Goal: Information Seeking & Learning: Learn about a topic

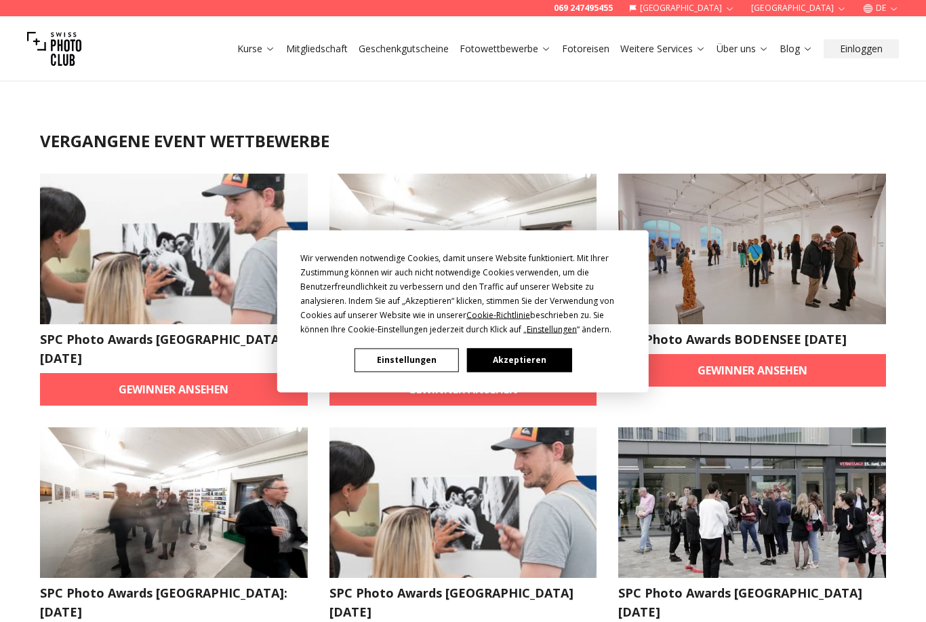
click at [515, 358] on button "Akzeptieren" at bounding box center [519, 360] width 104 height 24
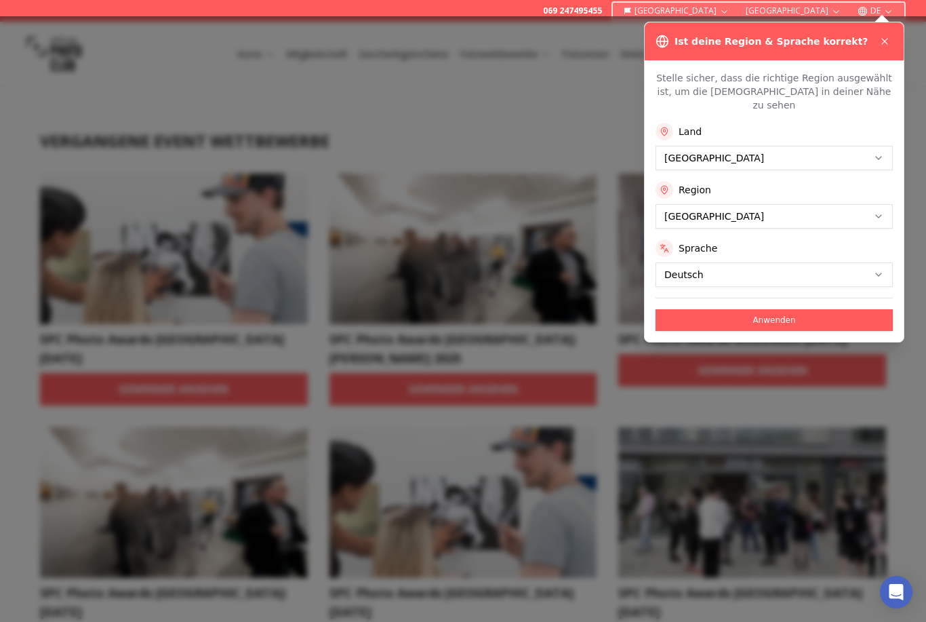
click at [795, 315] on button "Anwenden" at bounding box center [773, 320] width 237 height 22
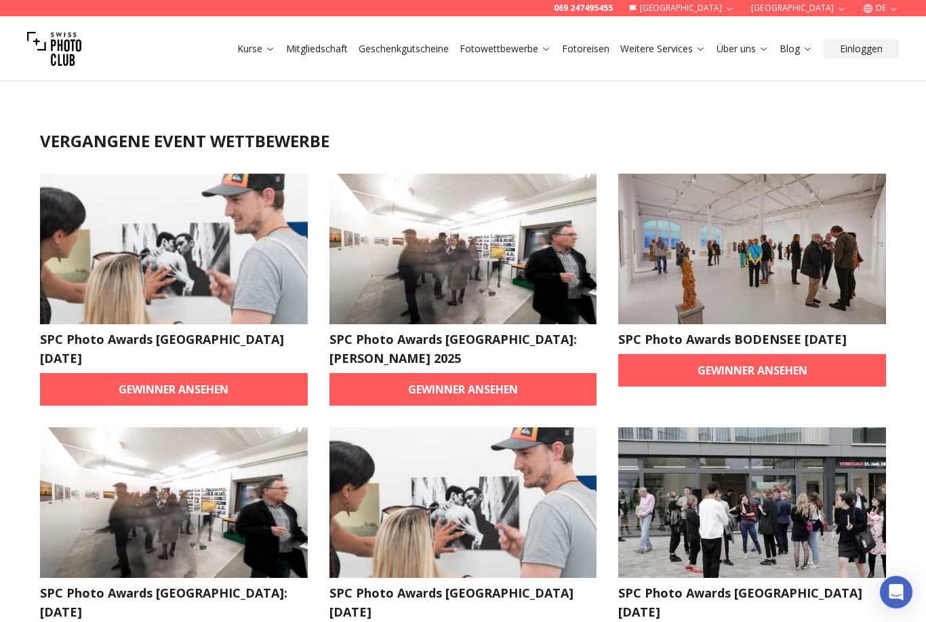
click at [500, 376] on link "Gewinner ansehen" at bounding box center [463, 389] width 268 height 33
click at [807, 293] on img at bounding box center [752, 249] width 268 height 150
click at [743, 374] on link "Gewinner ansehen" at bounding box center [752, 370] width 268 height 33
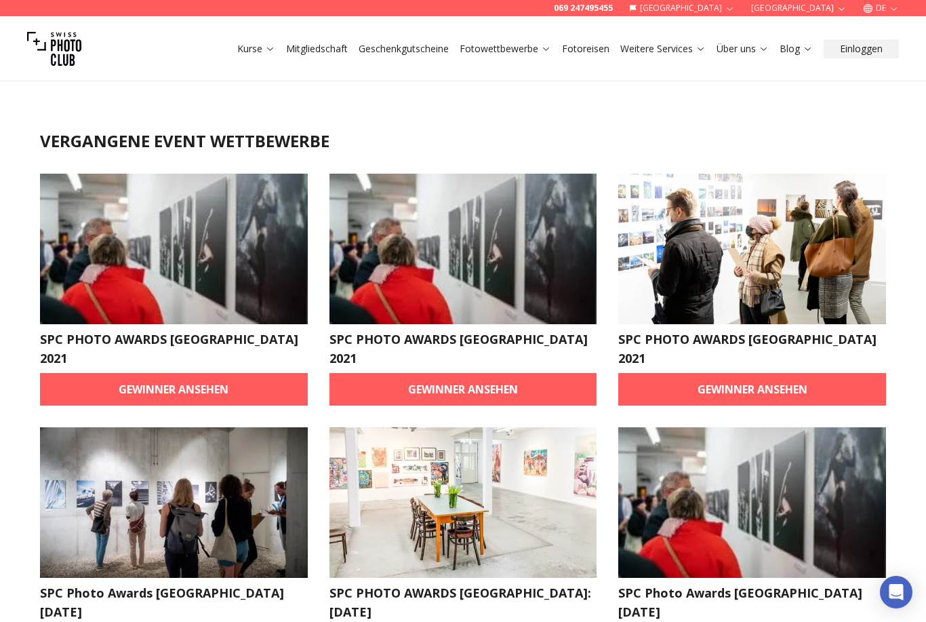
click at [187, 267] on img at bounding box center [174, 249] width 268 height 150
click at [232, 373] on link "Gewinner ansehen" at bounding box center [174, 389] width 268 height 33
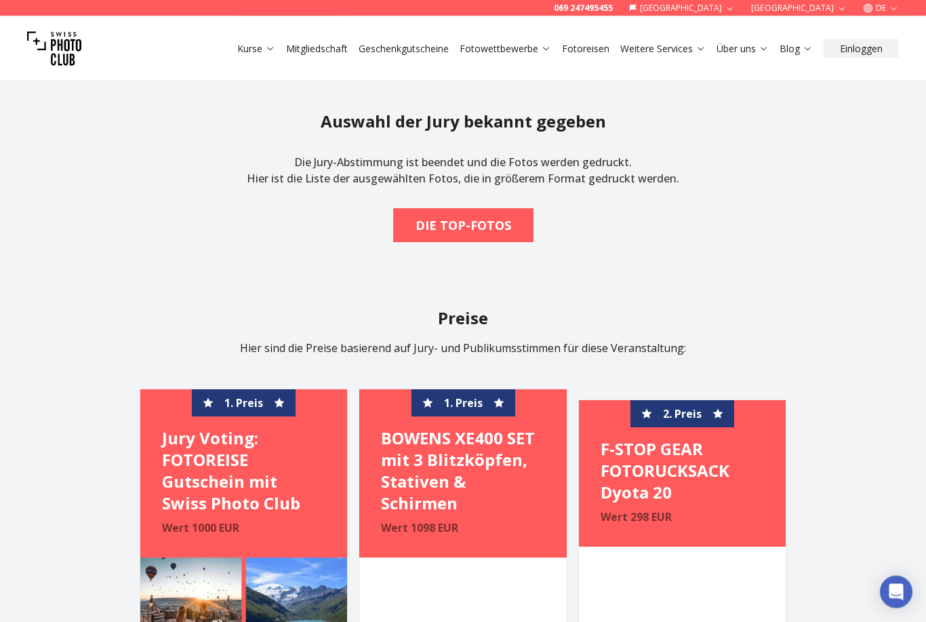
scroll to position [413, 0]
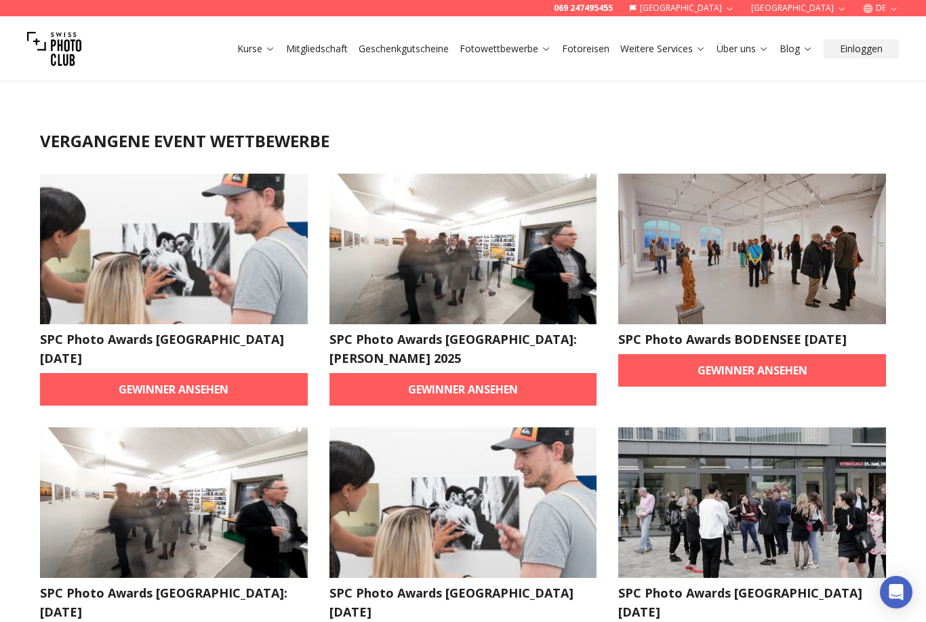
click at [214, 399] on link "Gewinner ansehen" at bounding box center [174, 389] width 268 height 33
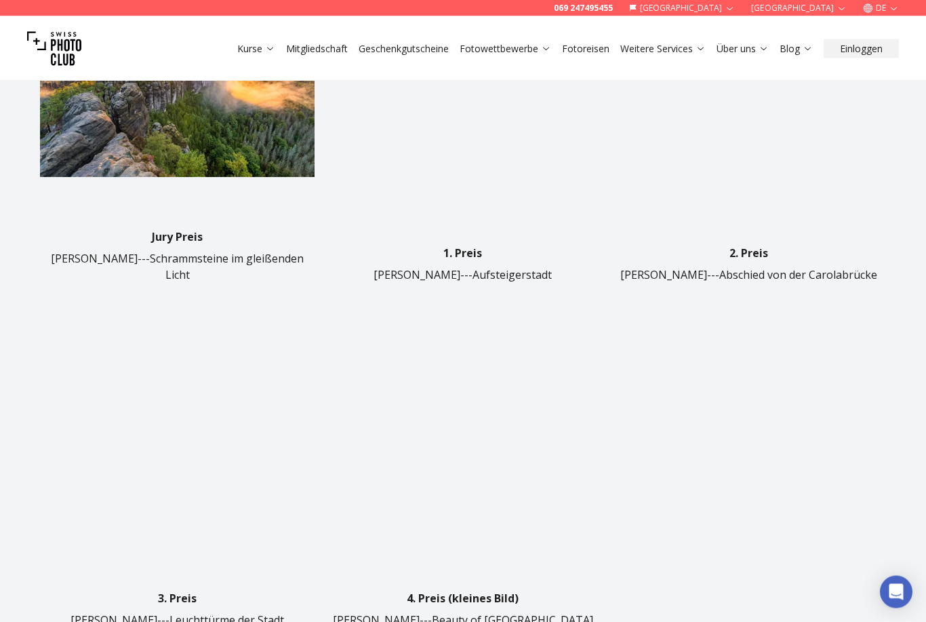
scroll to position [639, 0]
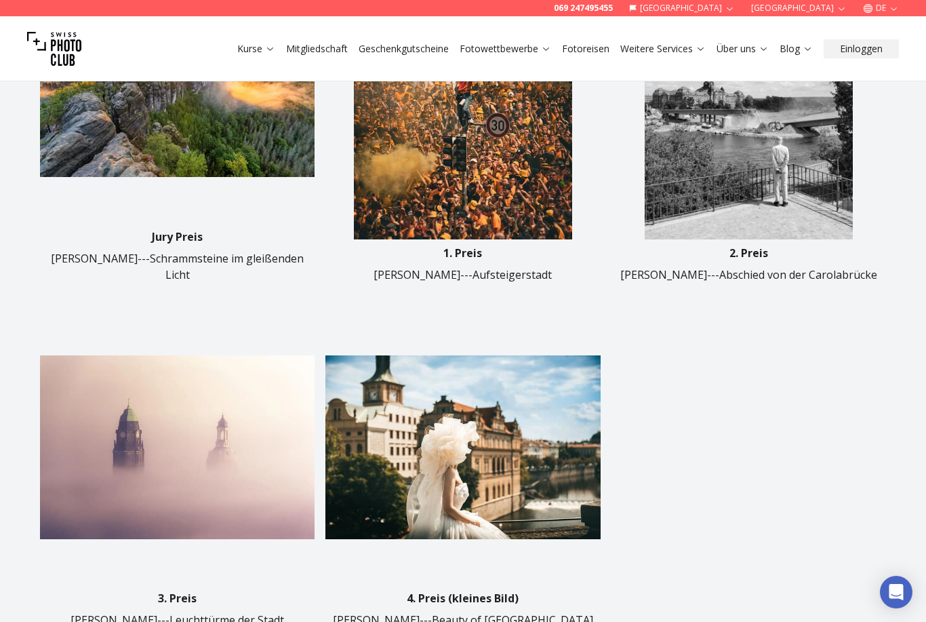
click at [631, 509] on div "Jury Preis [PERSON_NAME]---Schrammsteine im gleißenden Licht 1. Preis [PERSON_N…" at bounding box center [463, 285] width 846 height 685
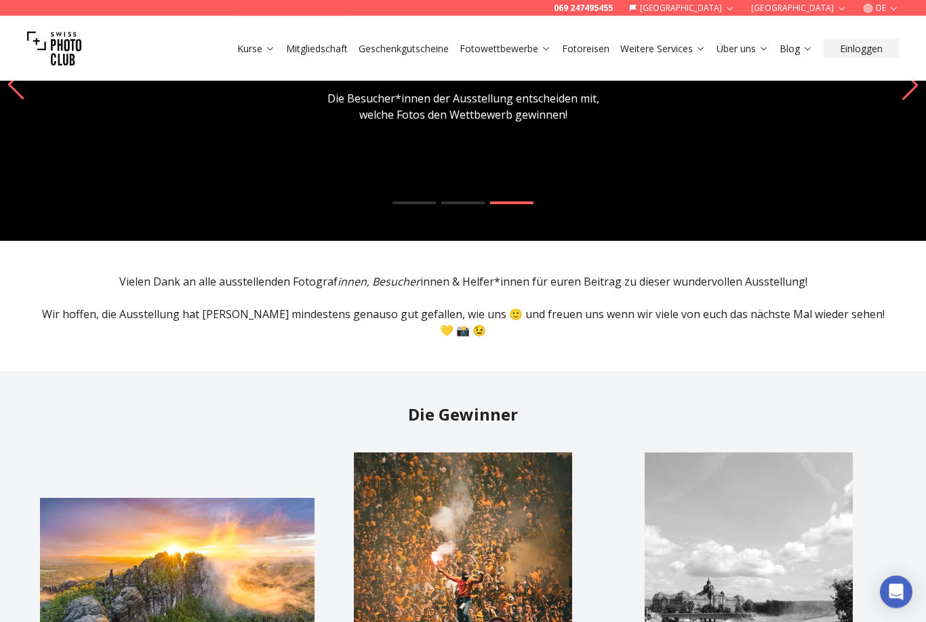
scroll to position [89, 0]
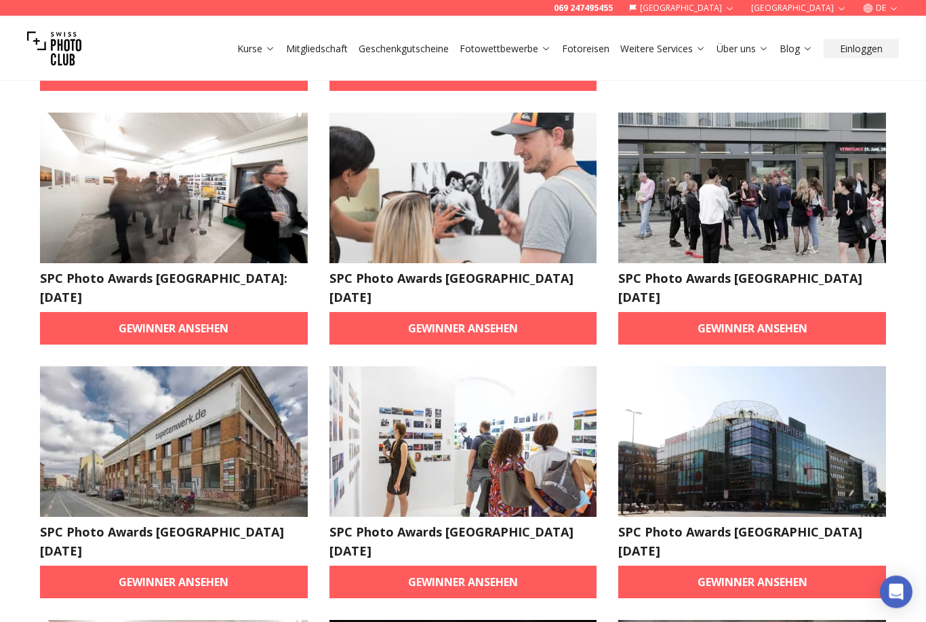
scroll to position [315, 0]
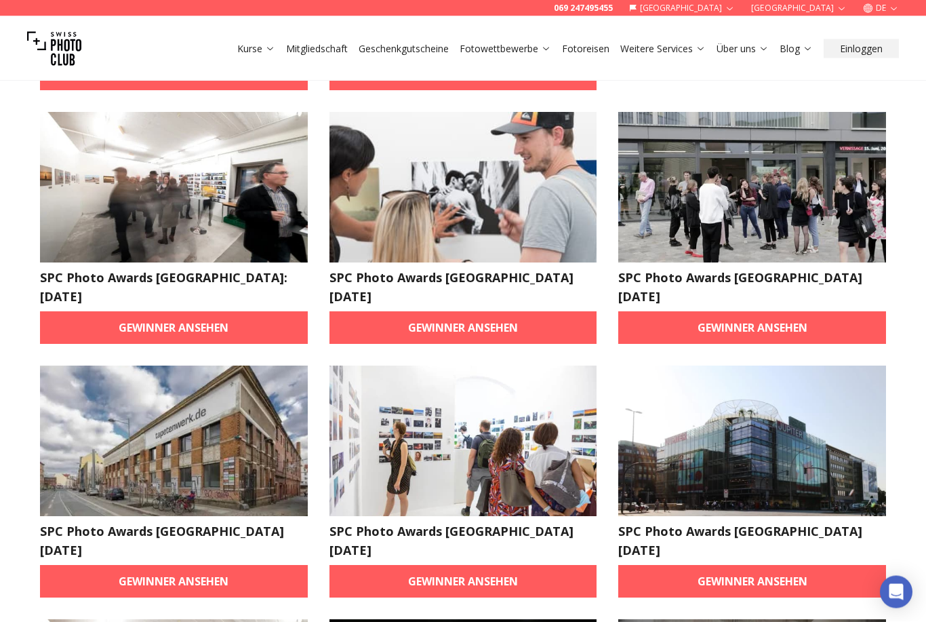
click at [266, 565] on link "Gewinner ansehen" at bounding box center [174, 581] width 268 height 33
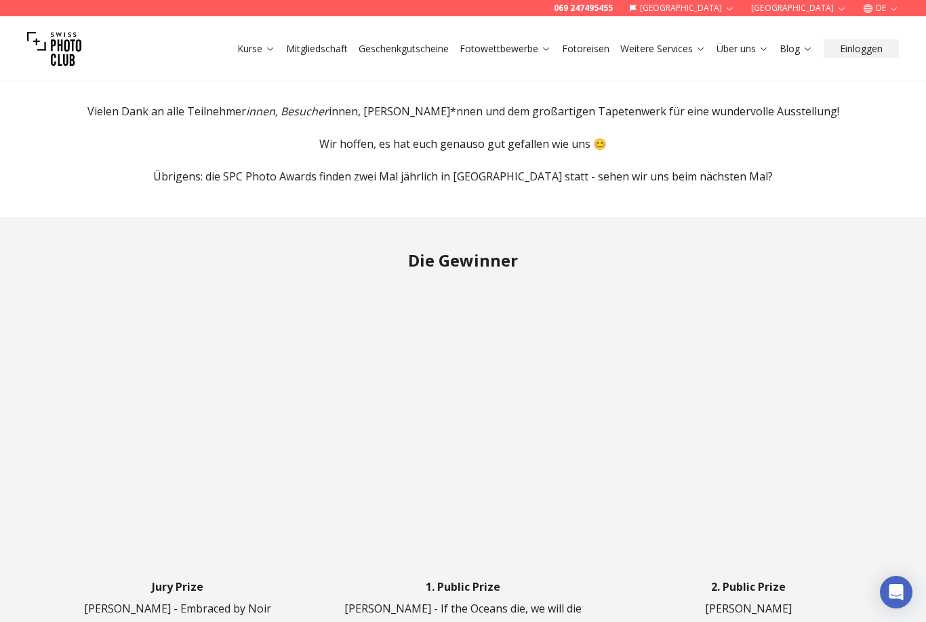
scroll to position [294, 0]
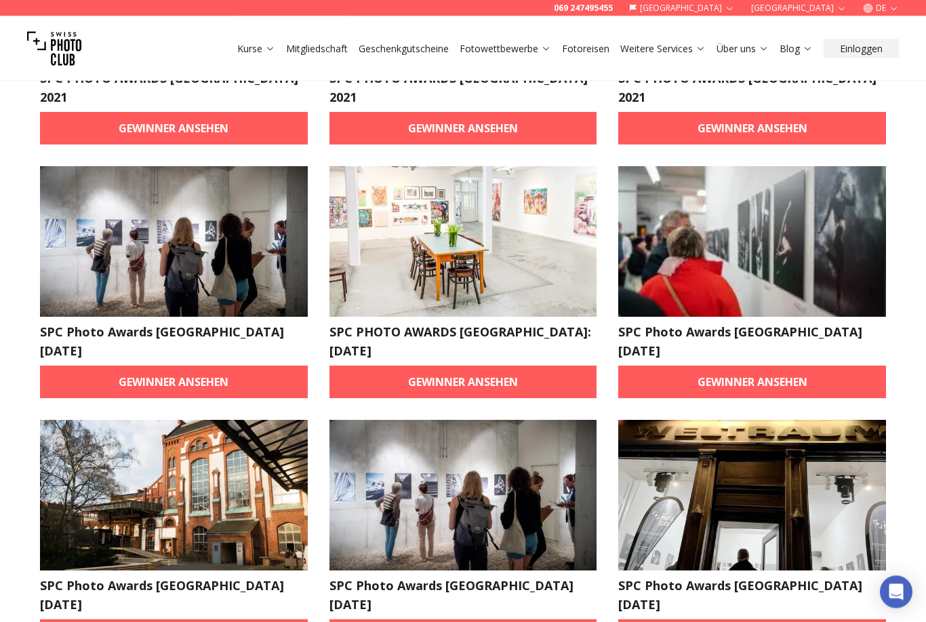
scroll to position [264, 0]
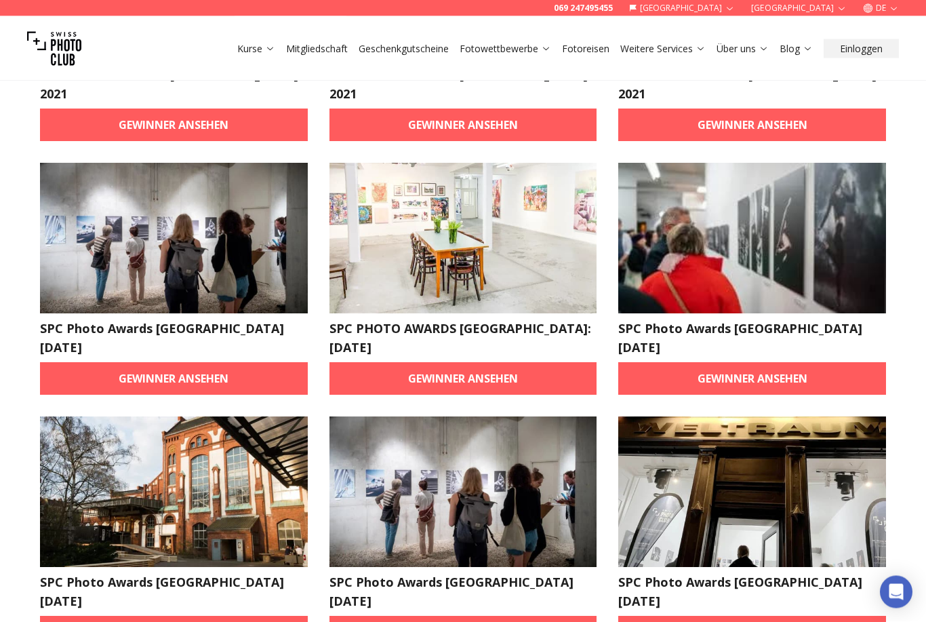
click at [509, 363] on link "Gewinner ansehen" at bounding box center [463, 379] width 268 height 33
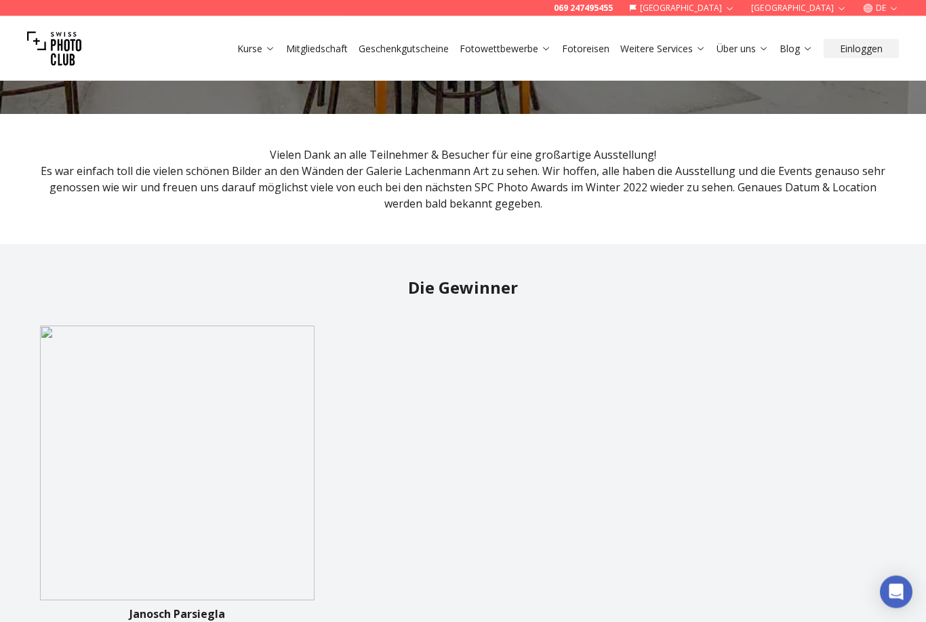
scroll to position [264, 0]
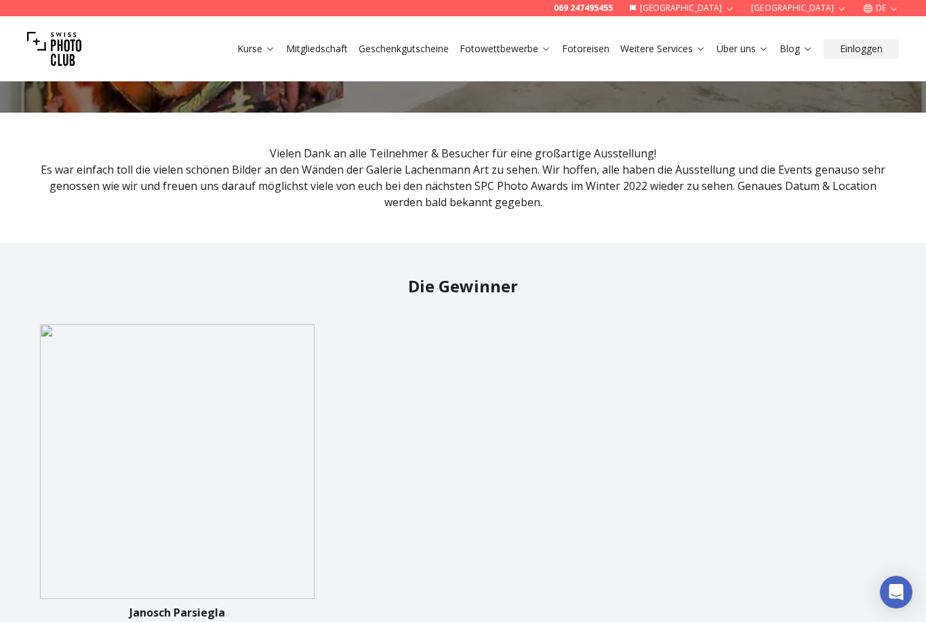
click at [102, 398] on img at bounding box center [177, 461] width 275 height 275
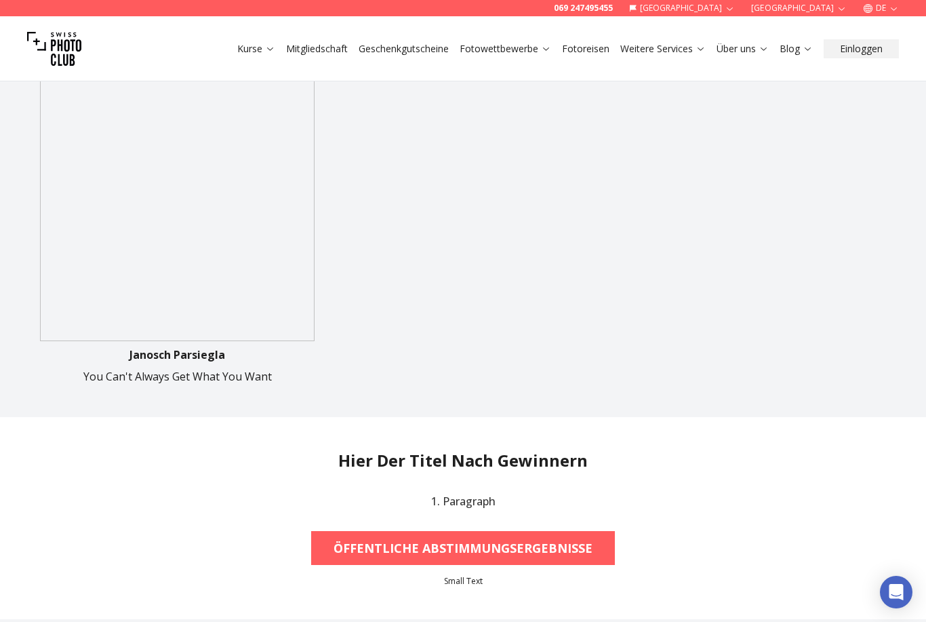
scroll to position [576, 0]
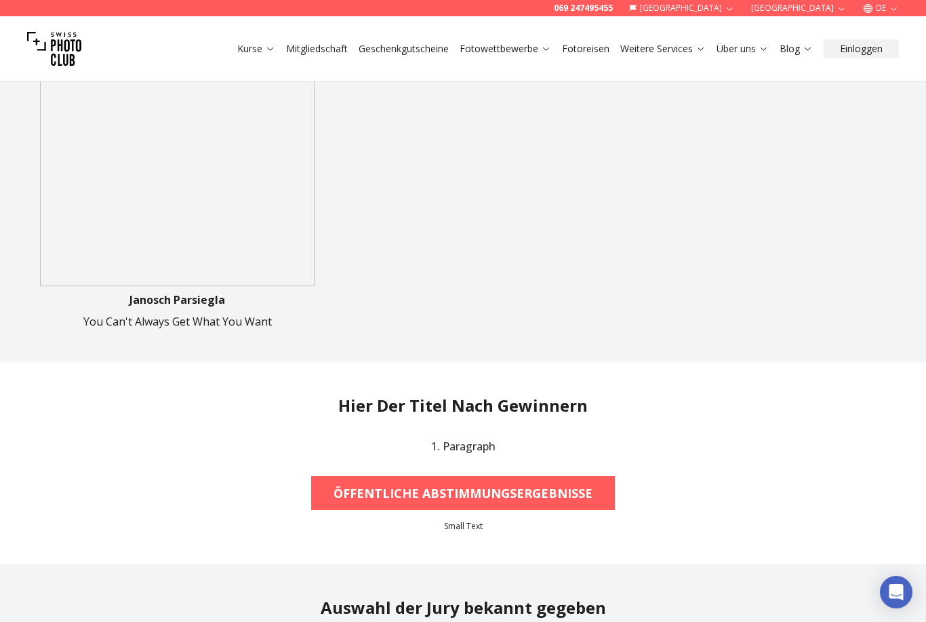
click at [577, 502] on b "ÖFFENTLICHE ABSTIMMUNGSERGEBNISSE" at bounding box center [463, 492] width 259 height 19
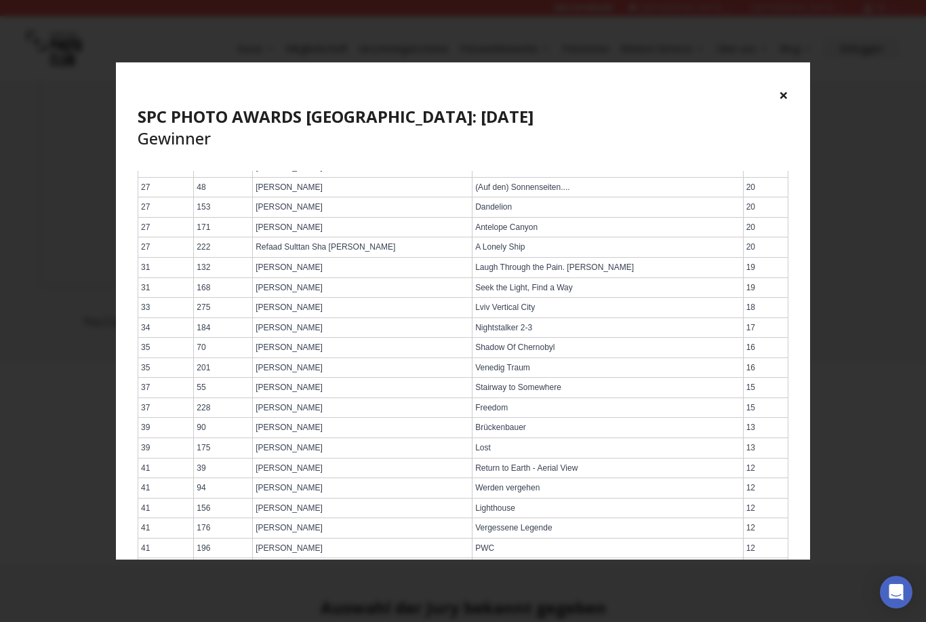
scroll to position [552, 0]
click at [782, 100] on button "×" at bounding box center [783, 95] width 9 height 22
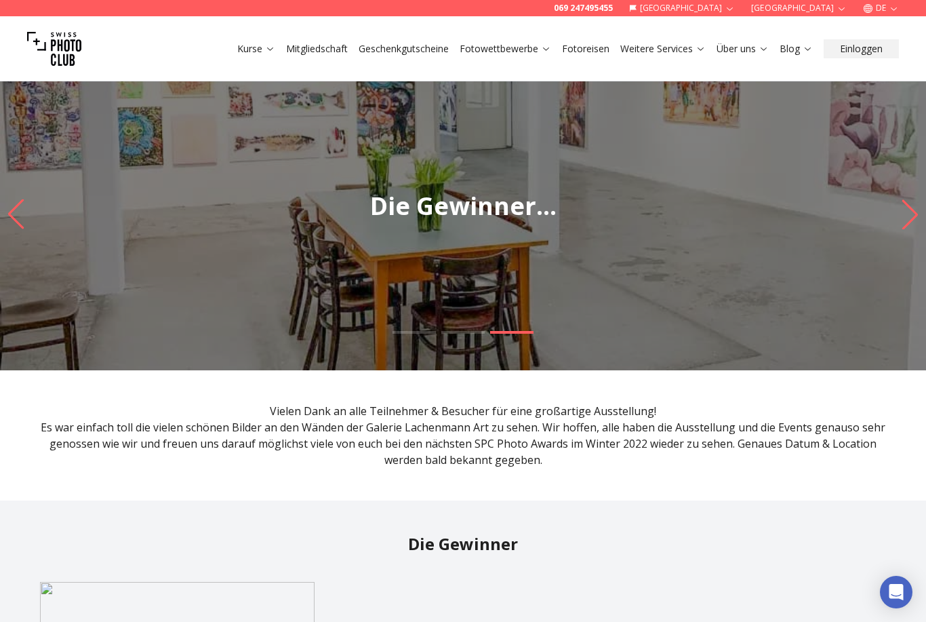
scroll to position [0, 0]
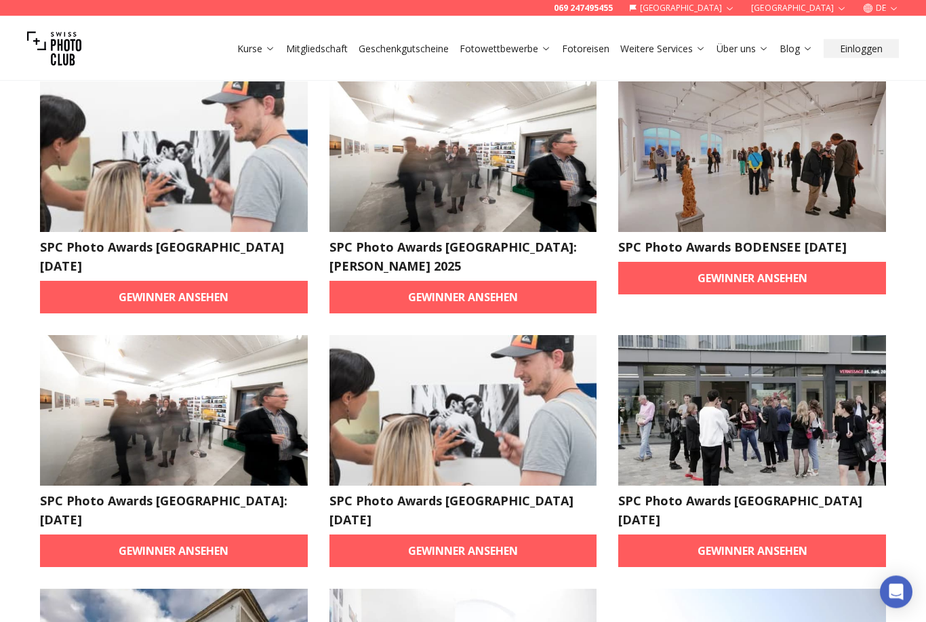
scroll to position [95, 0]
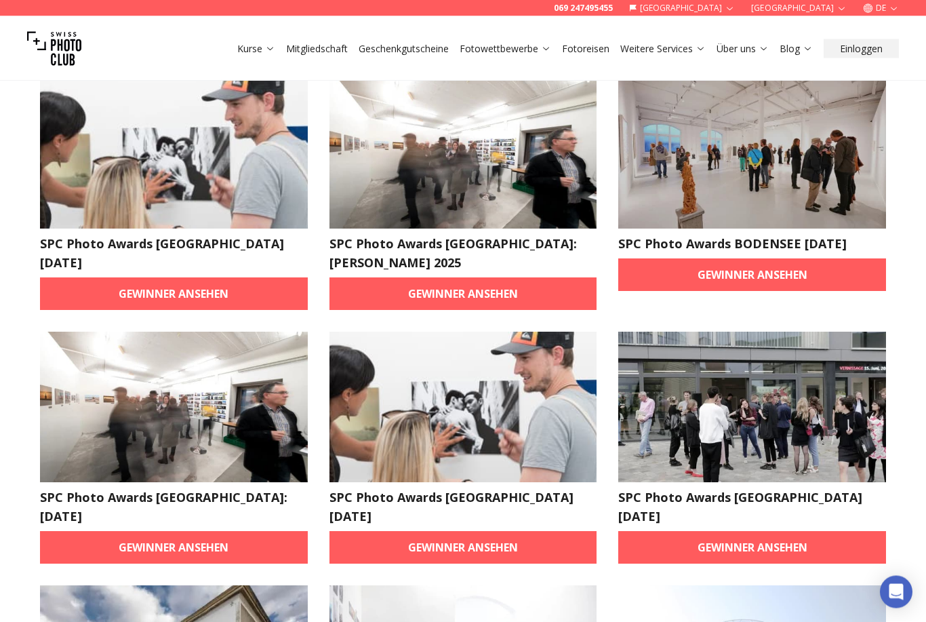
click at [523, 531] on link "Gewinner ansehen" at bounding box center [463, 547] width 268 height 33
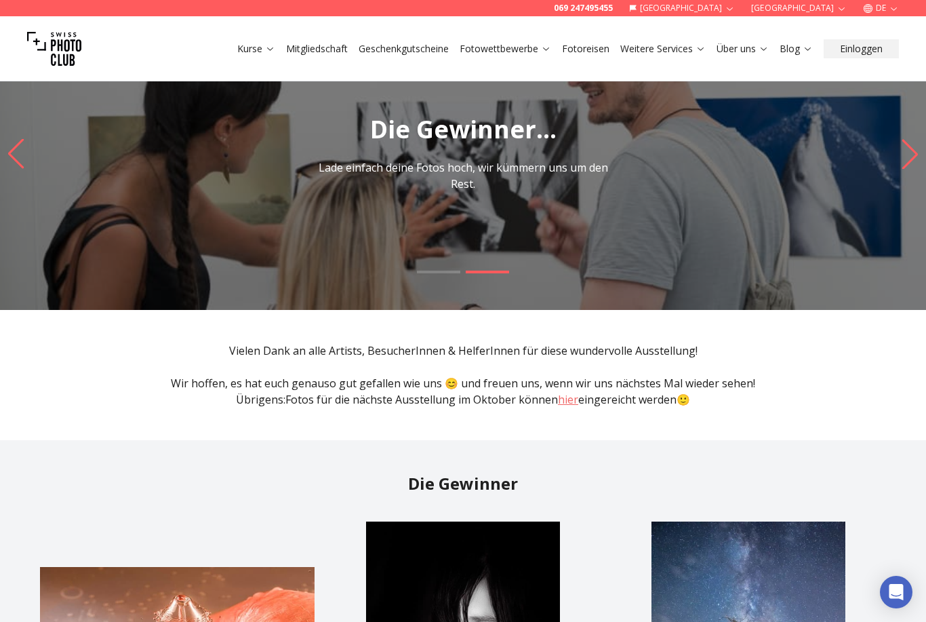
scroll to position [57, 0]
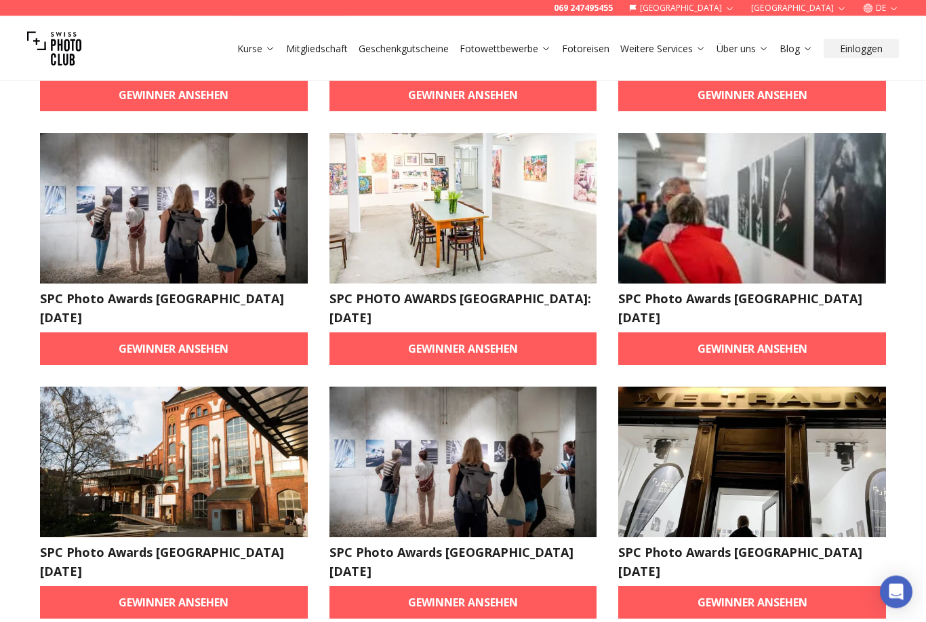
scroll to position [294, 0]
click at [738, 452] on img at bounding box center [752, 461] width 268 height 150
click at [742, 586] on link "Gewinner ansehen" at bounding box center [752, 602] width 268 height 33
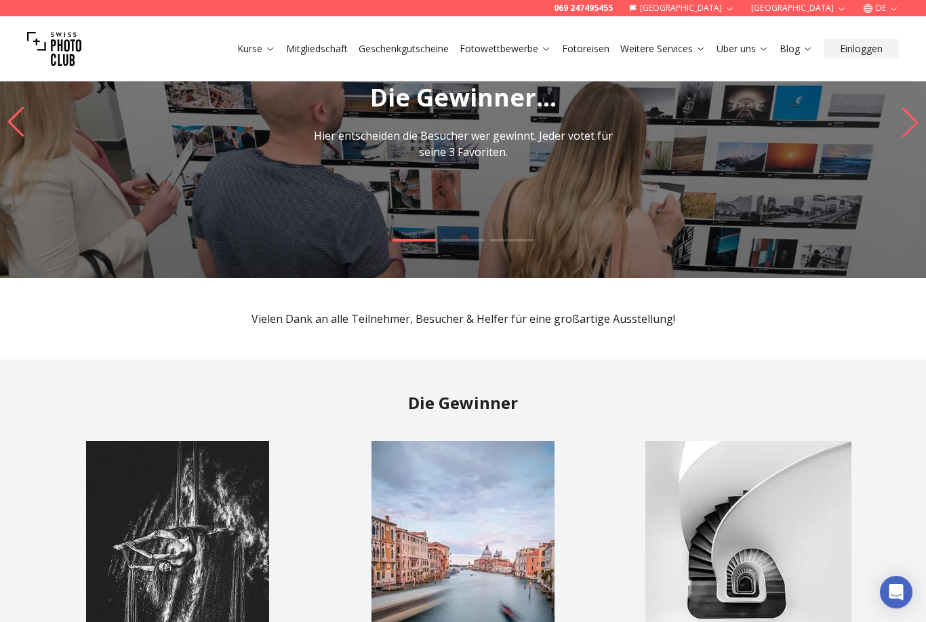
scroll to position [81, 0]
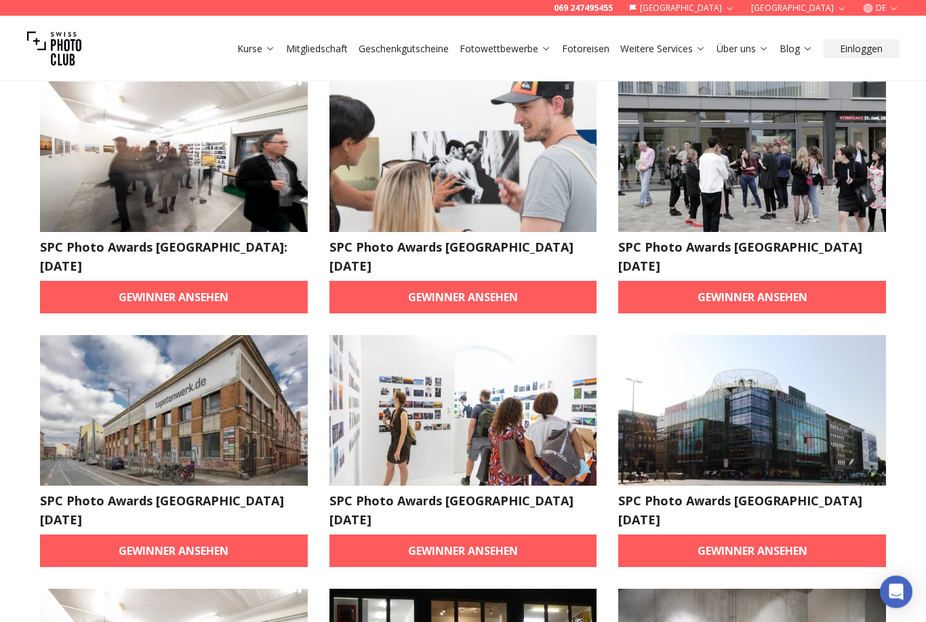
scroll to position [346, 0]
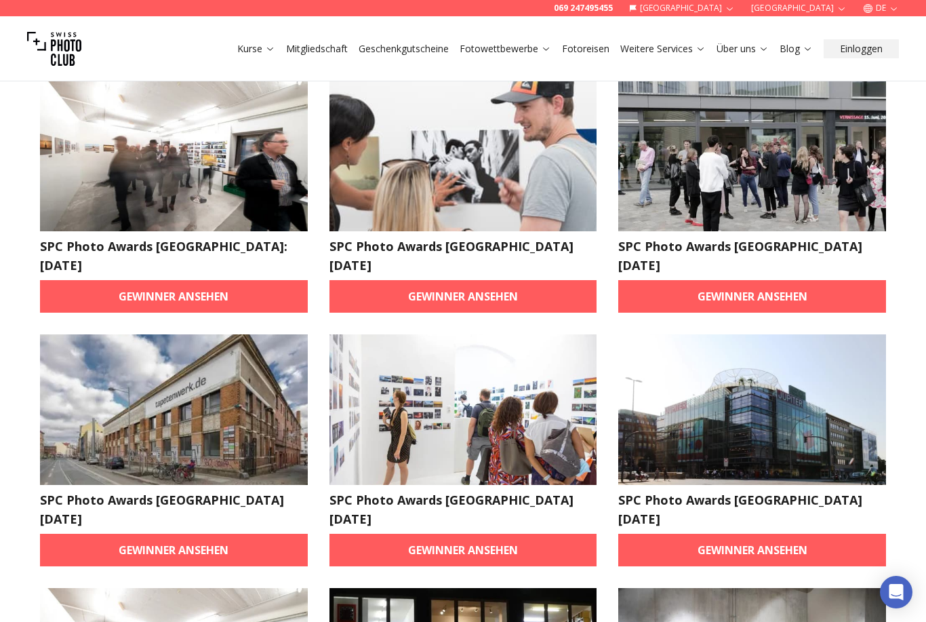
click at [388, 281] on link "Gewinner ansehen" at bounding box center [463, 296] width 268 height 33
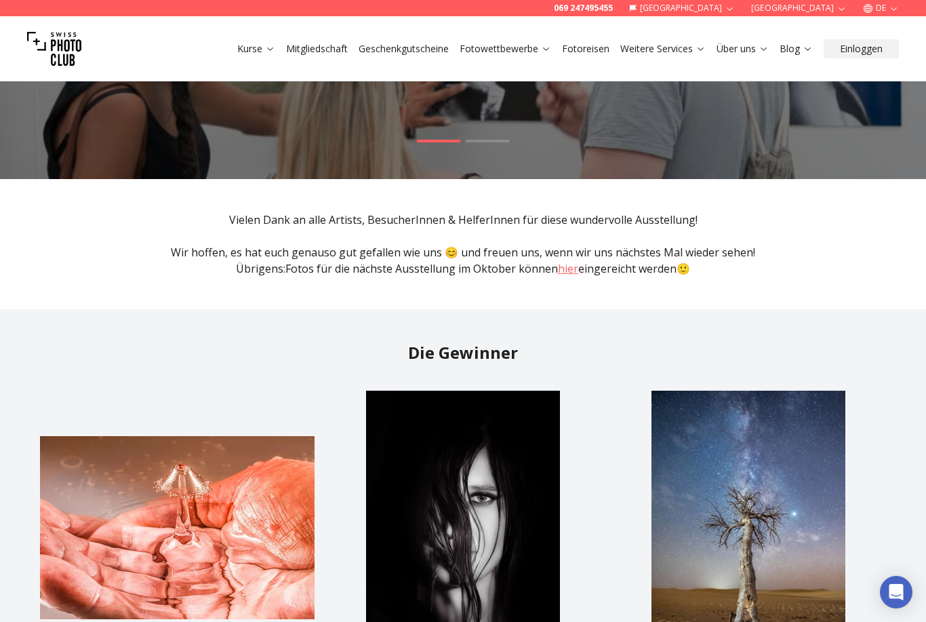
scroll to position [190, 0]
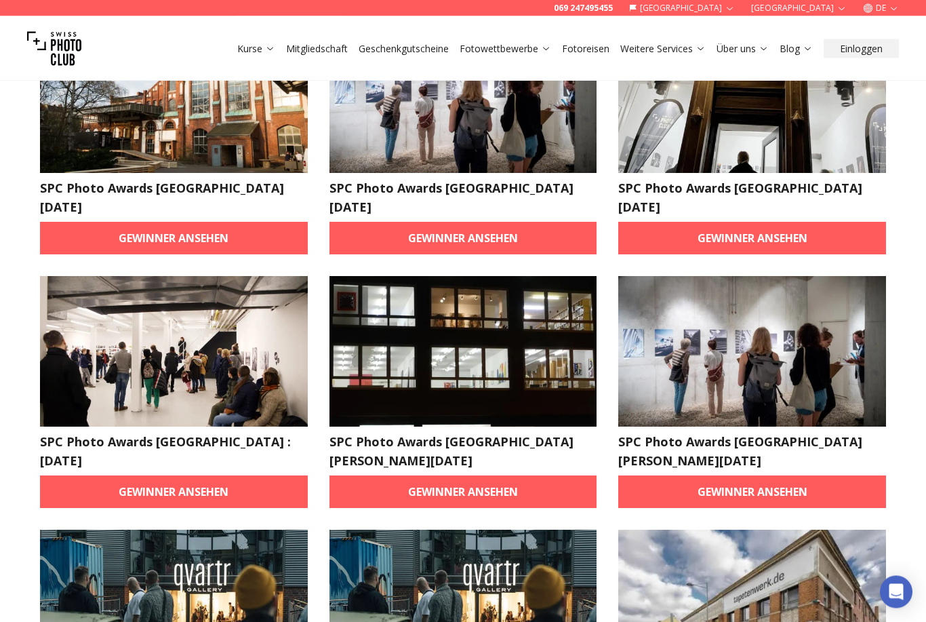
scroll to position [658, 0]
click at [162, 475] on link "Gewinner ansehen" at bounding box center [174, 491] width 268 height 33
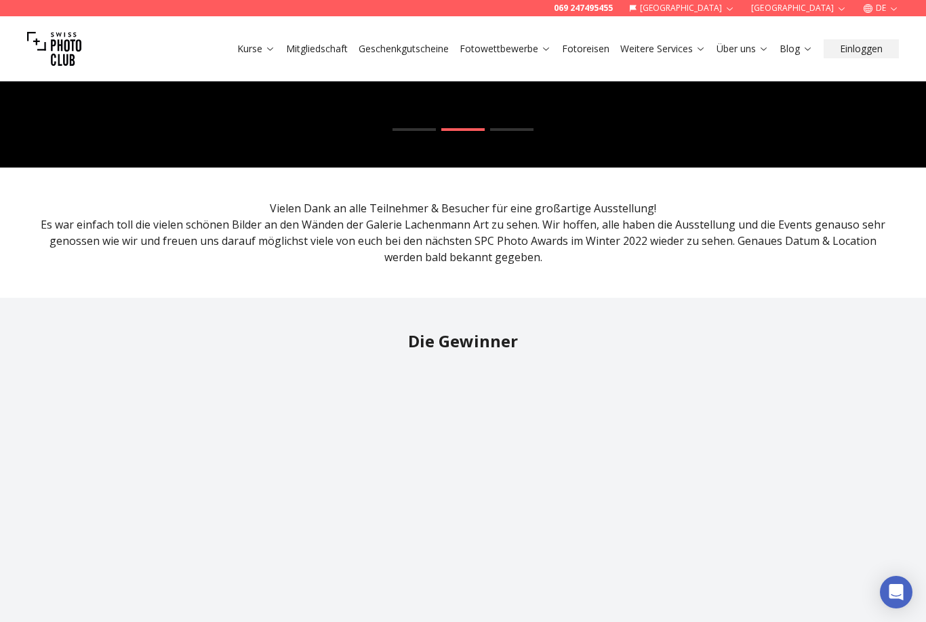
scroll to position [205, 0]
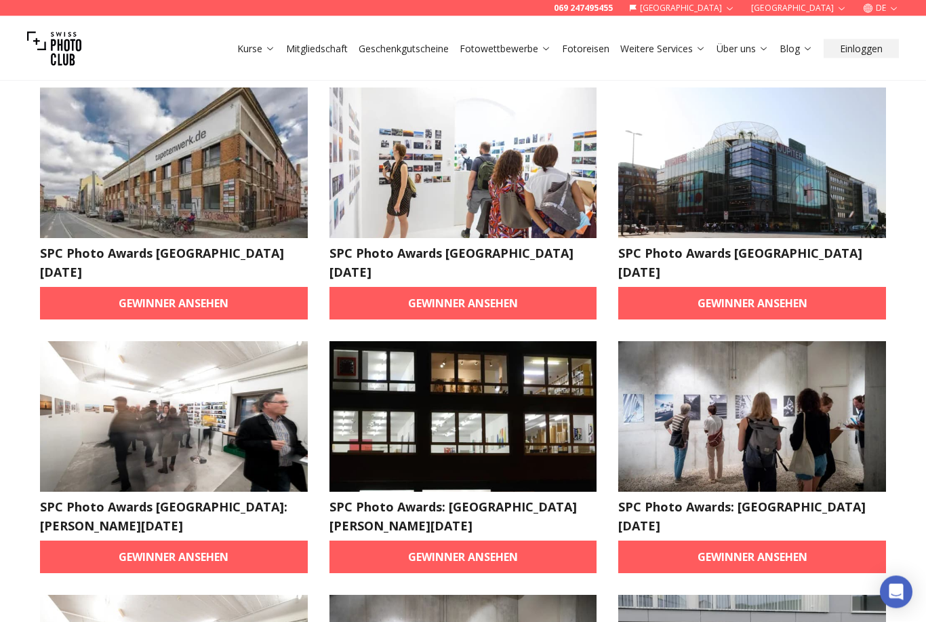
scroll to position [593, 0]
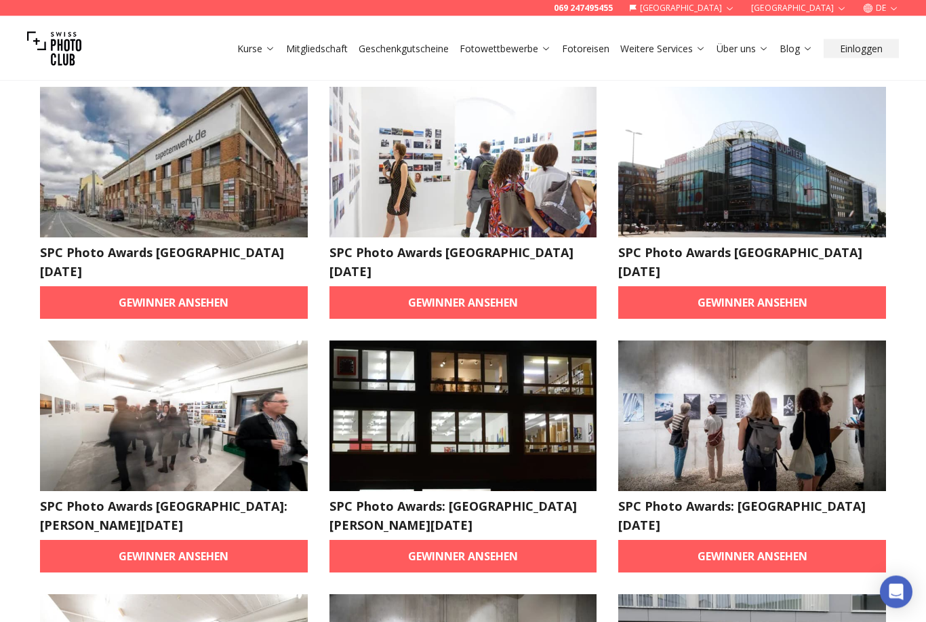
click at [413, 540] on link "Gewinner ansehen" at bounding box center [463, 556] width 268 height 33
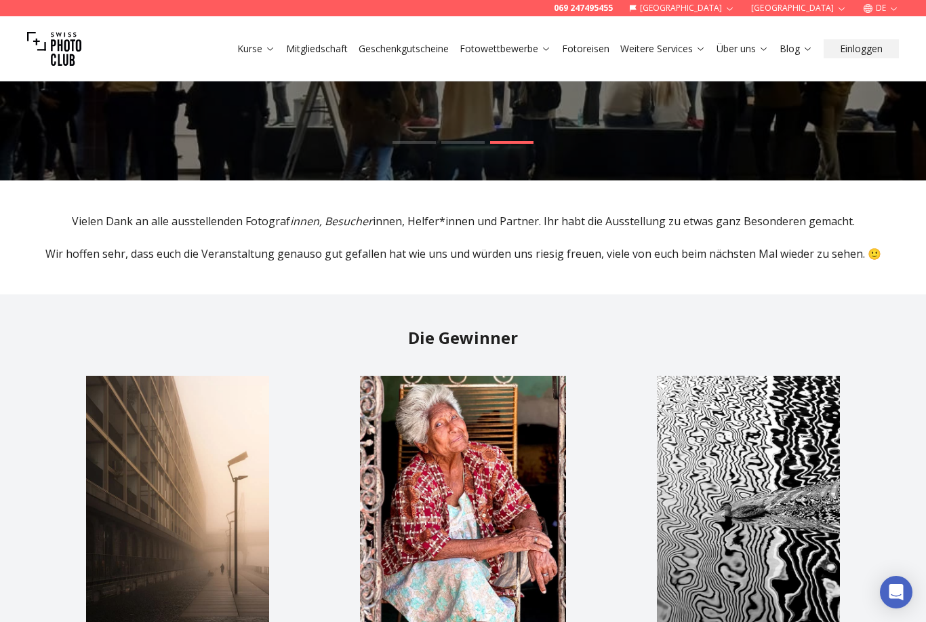
scroll to position [153, 0]
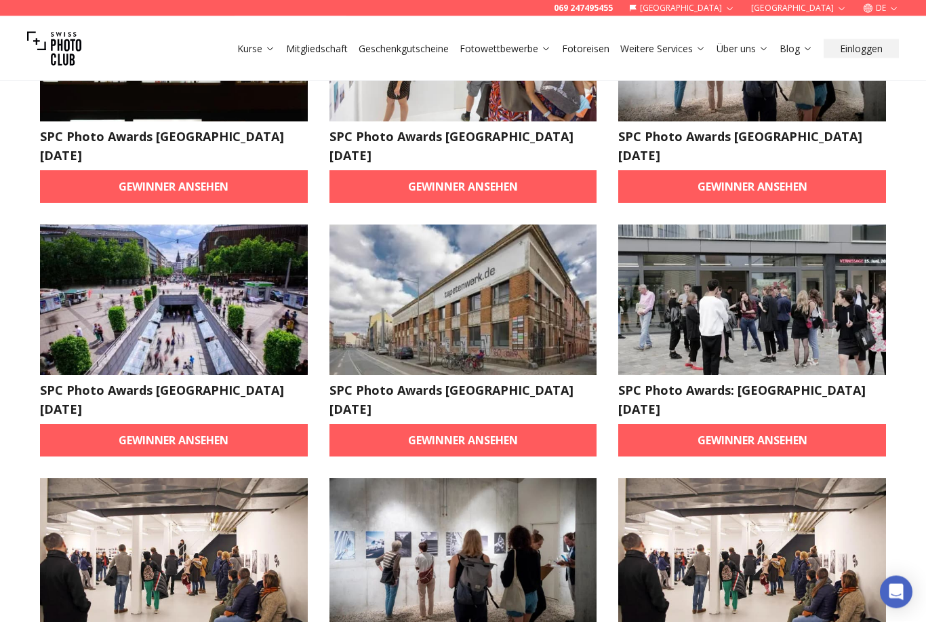
scroll to position [1724, 0]
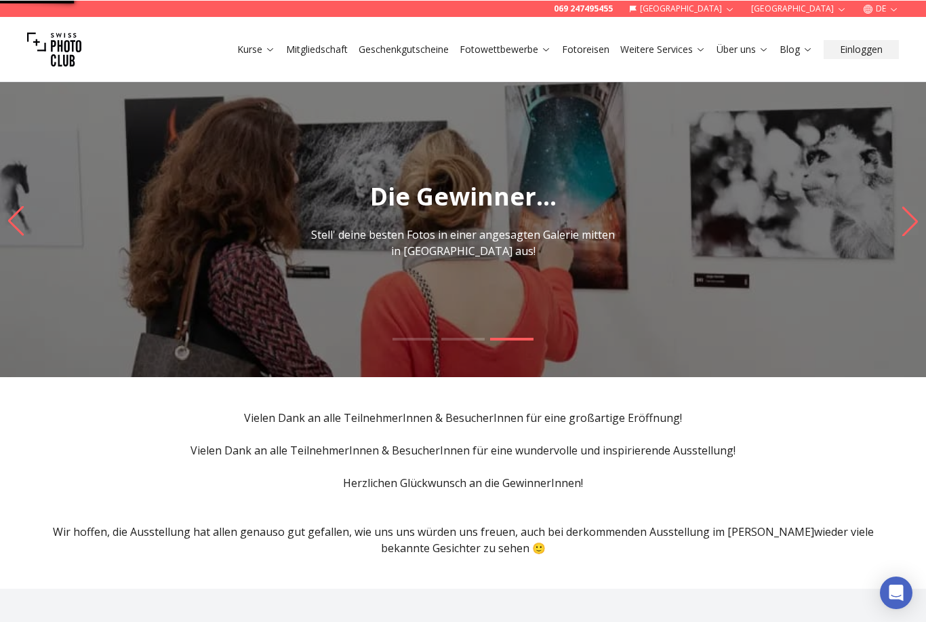
scroll to position [108, 0]
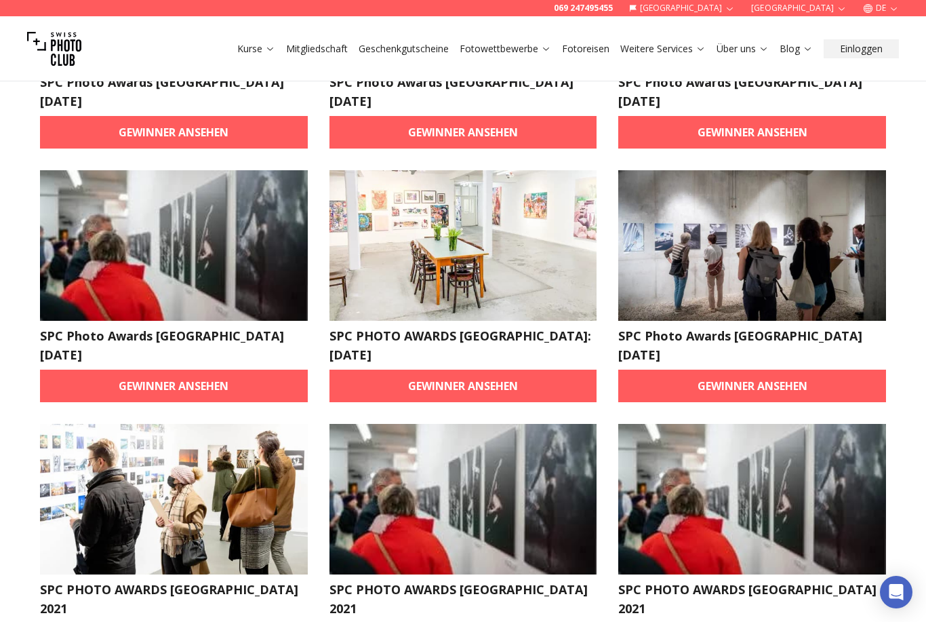
scroll to position [4058, 0]
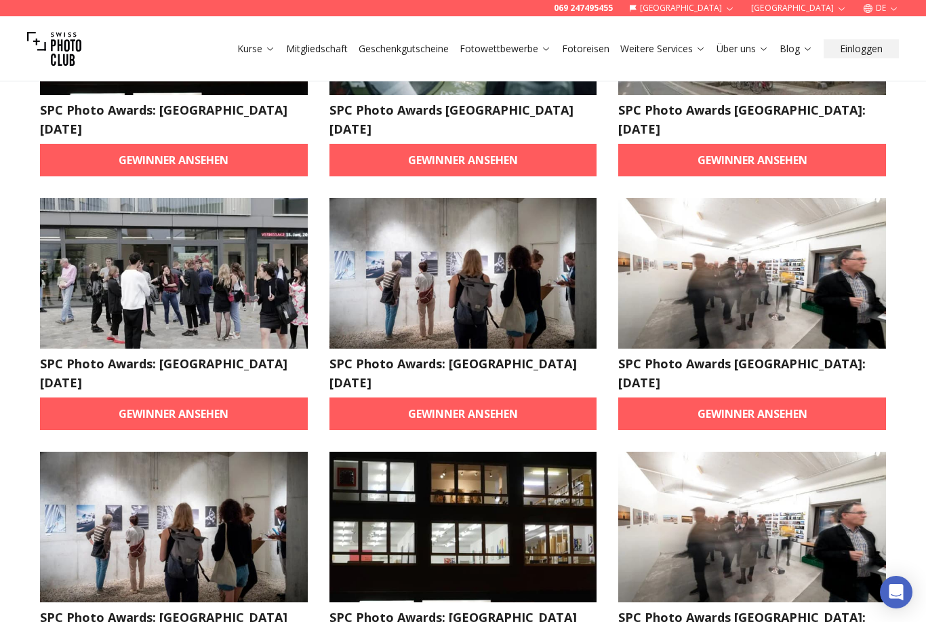
scroll to position [3271, 0]
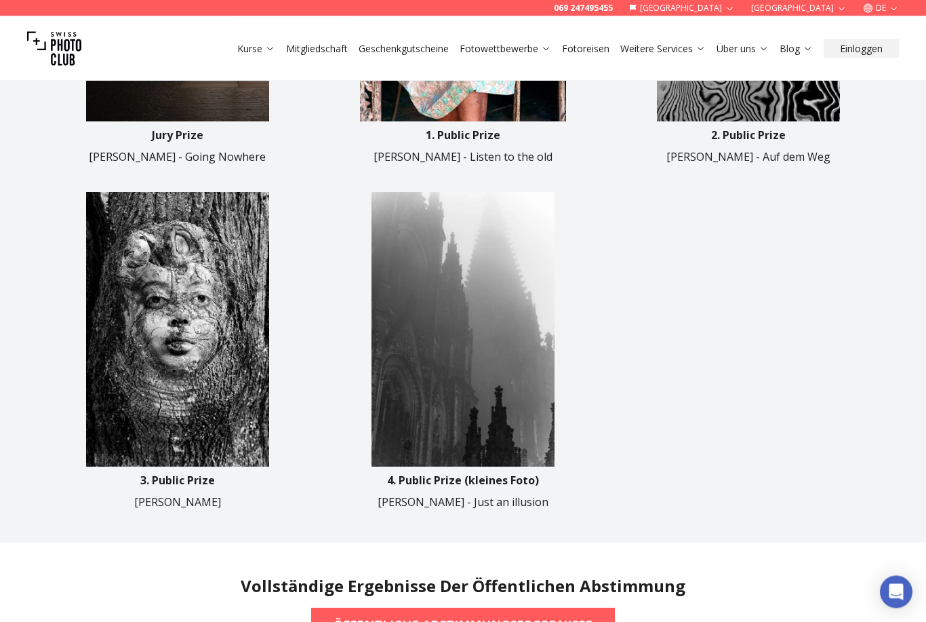
scroll to position [724, 0]
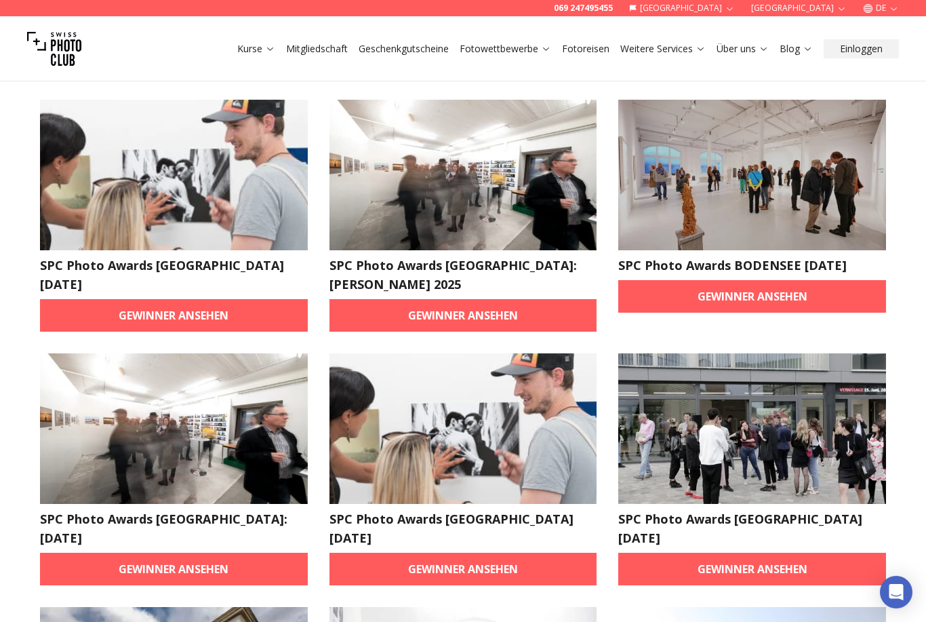
scroll to position [76, 0]
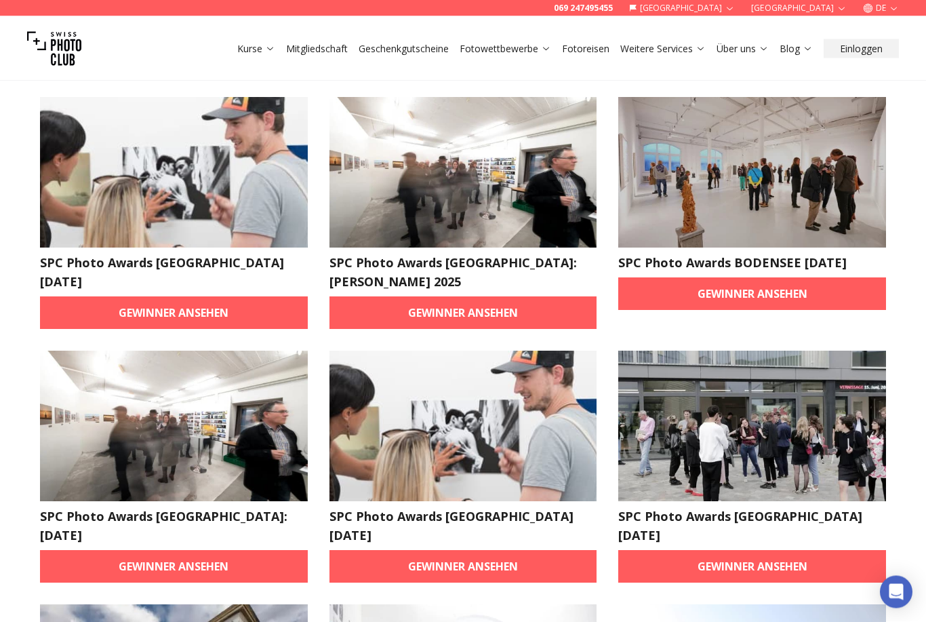
click at [140, 554] on link "Gewinner ansehen" at bounding box center [174, 566] width 268 height 33
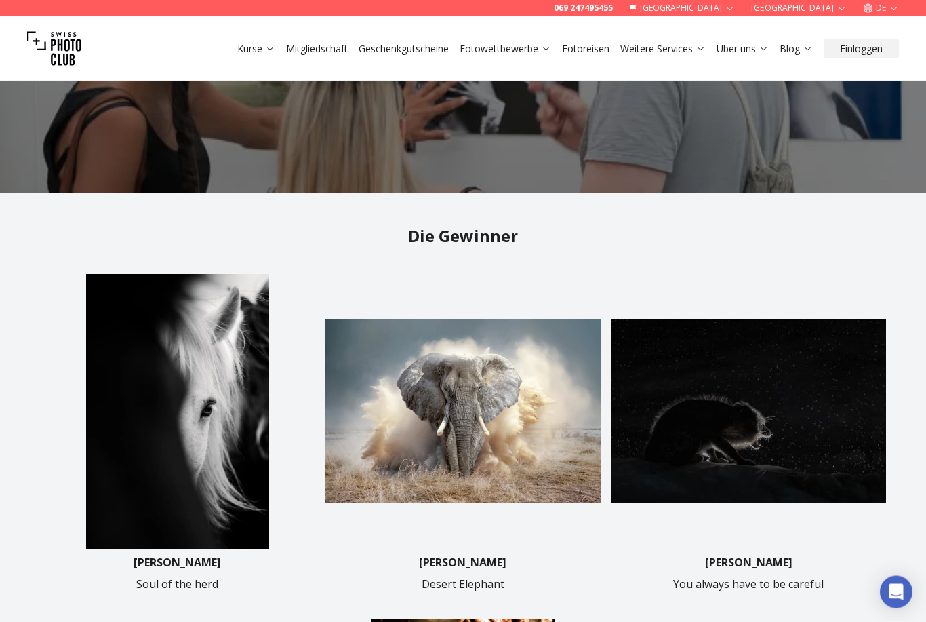
scroll to position [176, 0]
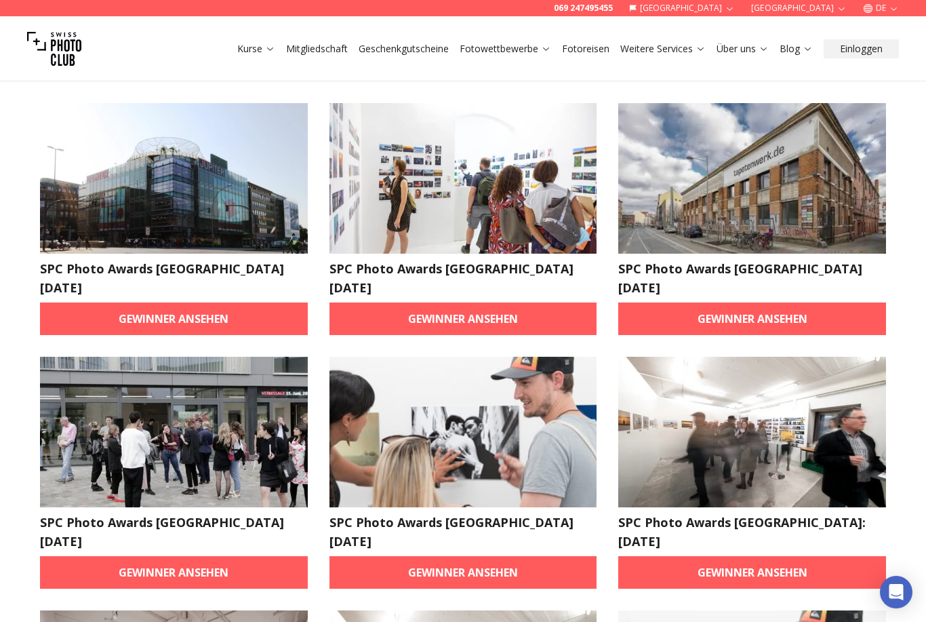
scroll to position [3872, 0]
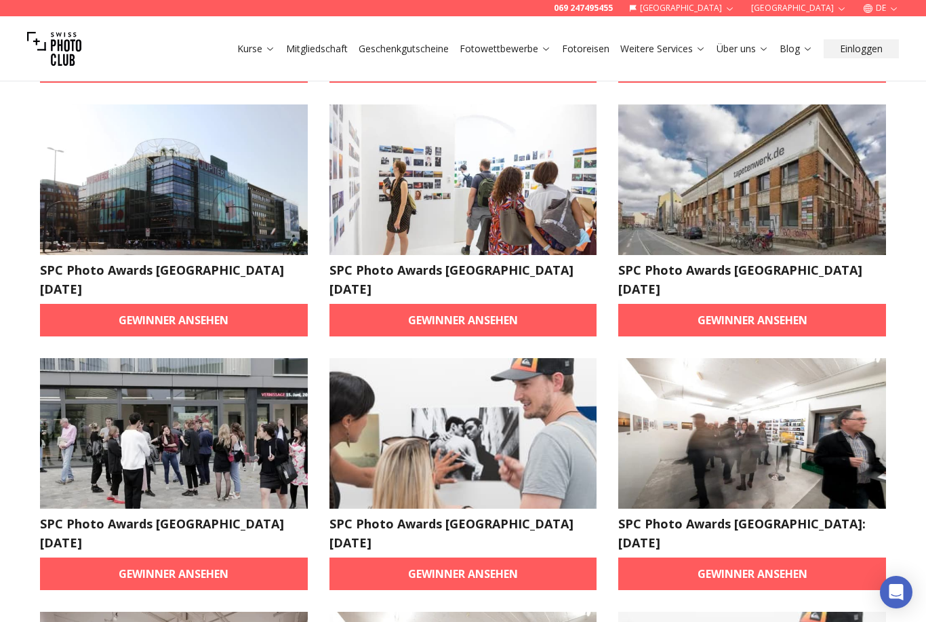
click at [521, 47] on link "Fotowettbewerbe" at bounding box center [506, 49] width 92 height 14
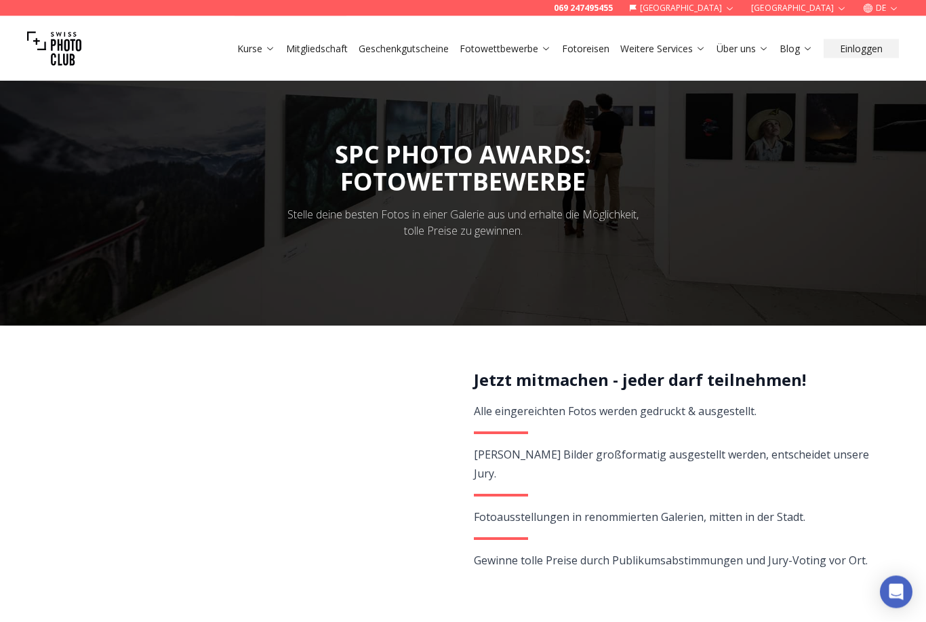
scroll to position [17, 0]
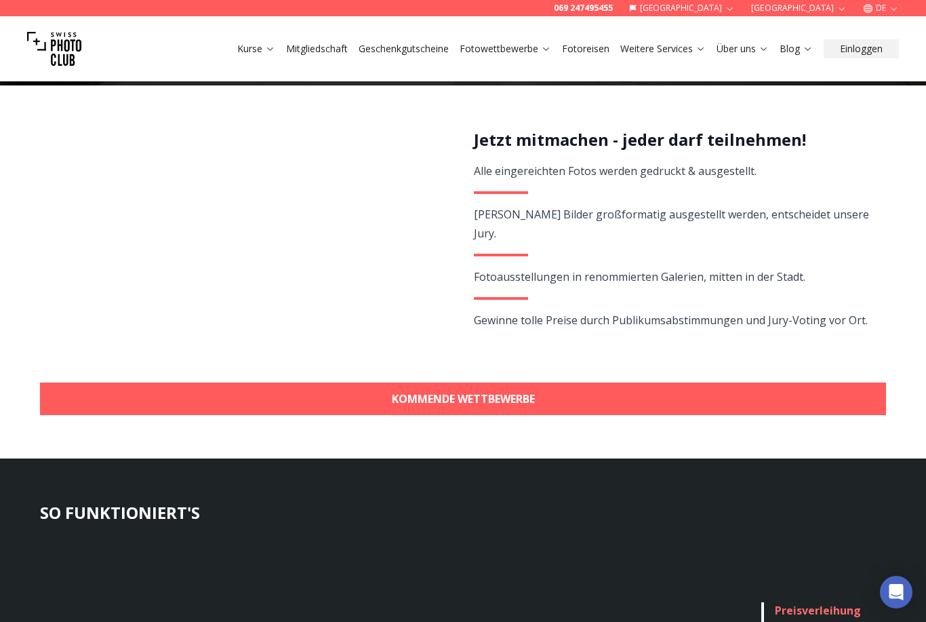
click at [547, 405] on link "KOMMENDE WETTBEWERBE" at bounding box center [463, 398] width 846 height 33
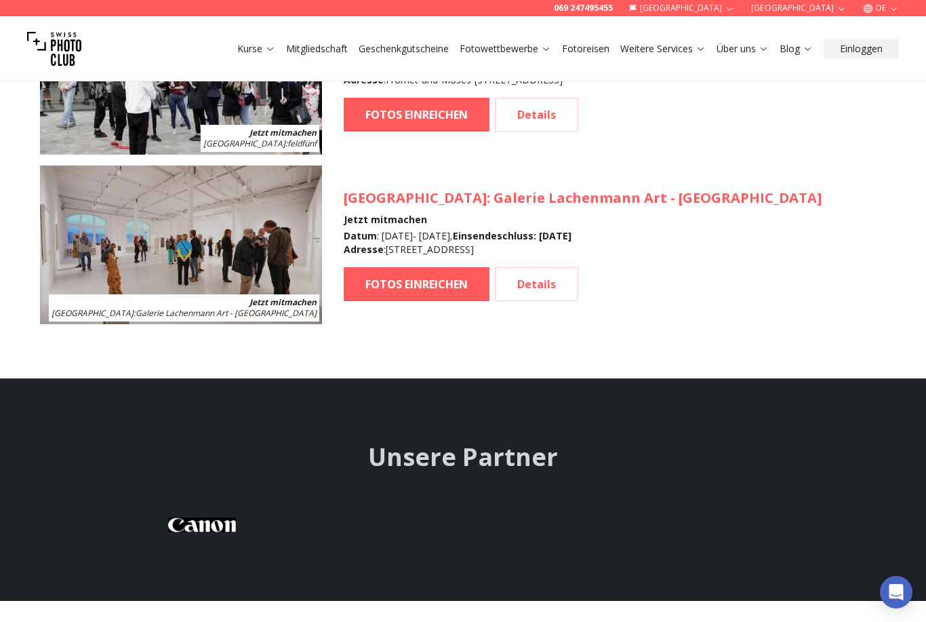
scroll to position [2389, 0]
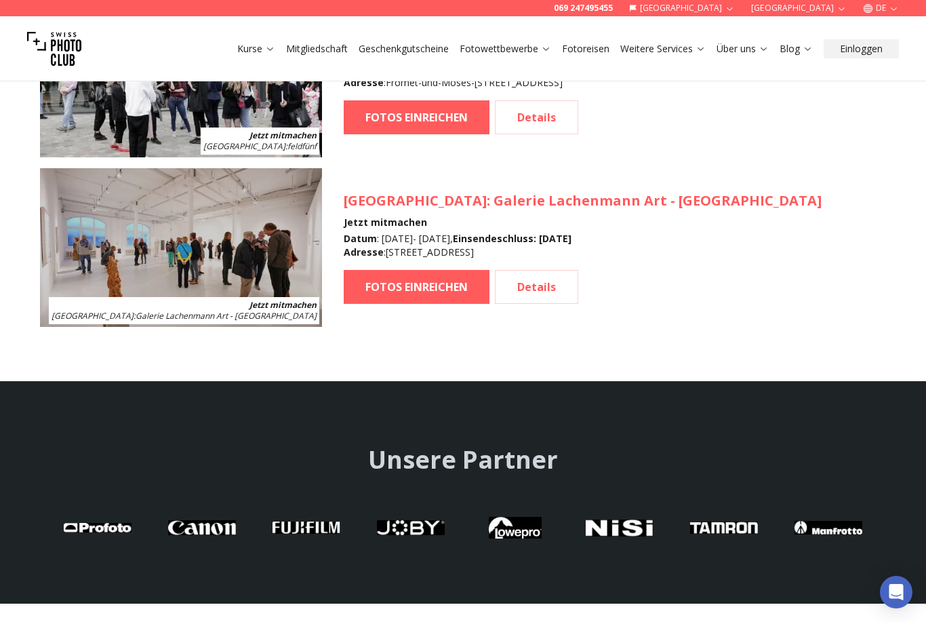
click at [739, 46] on link "Über uns" at bounding box center [742, 49] width 52 height 14
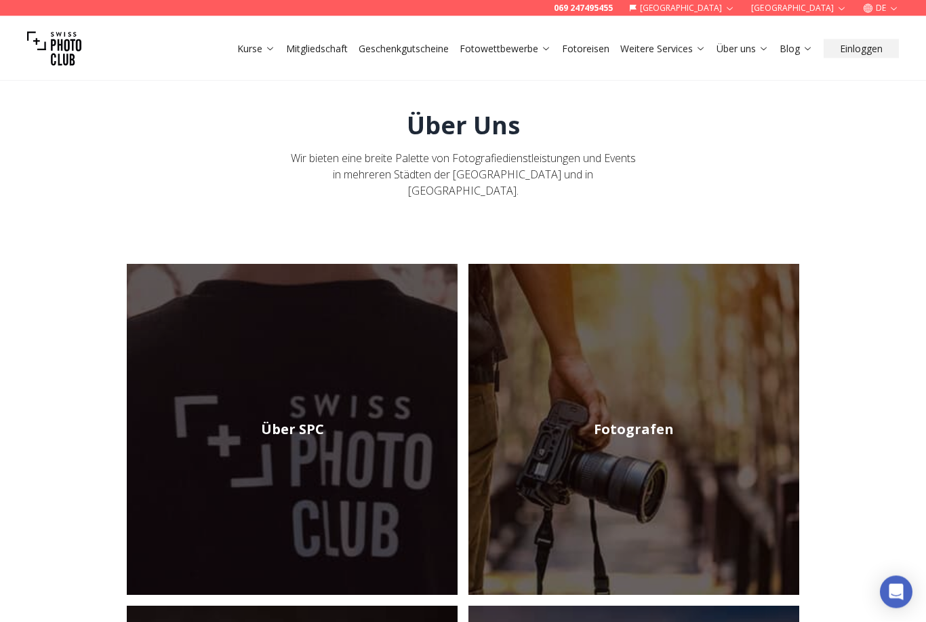
scroll to position [18, 0]
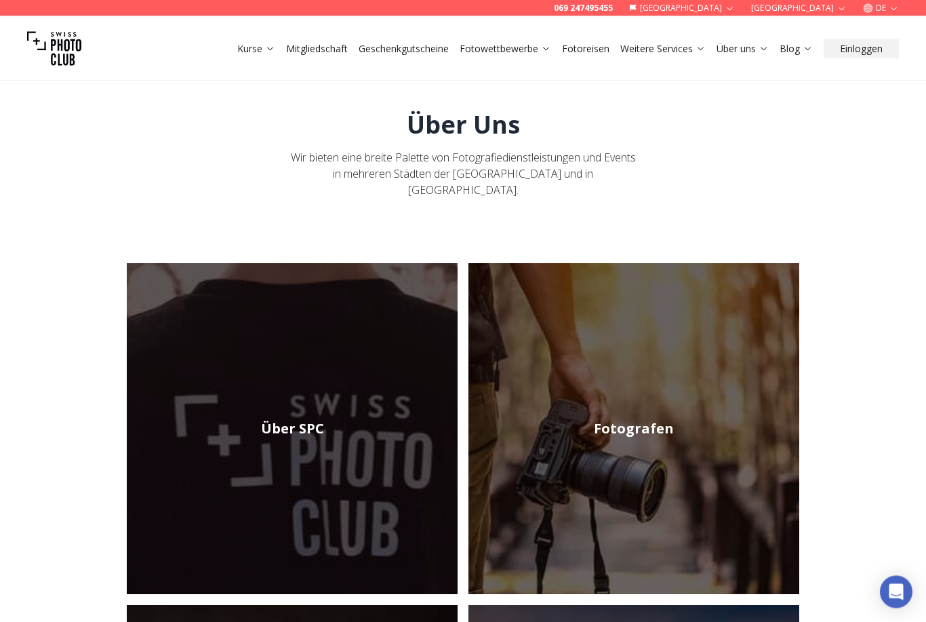
click at [289, 428] on img at bounding box center [292, 429] width 331 height 331
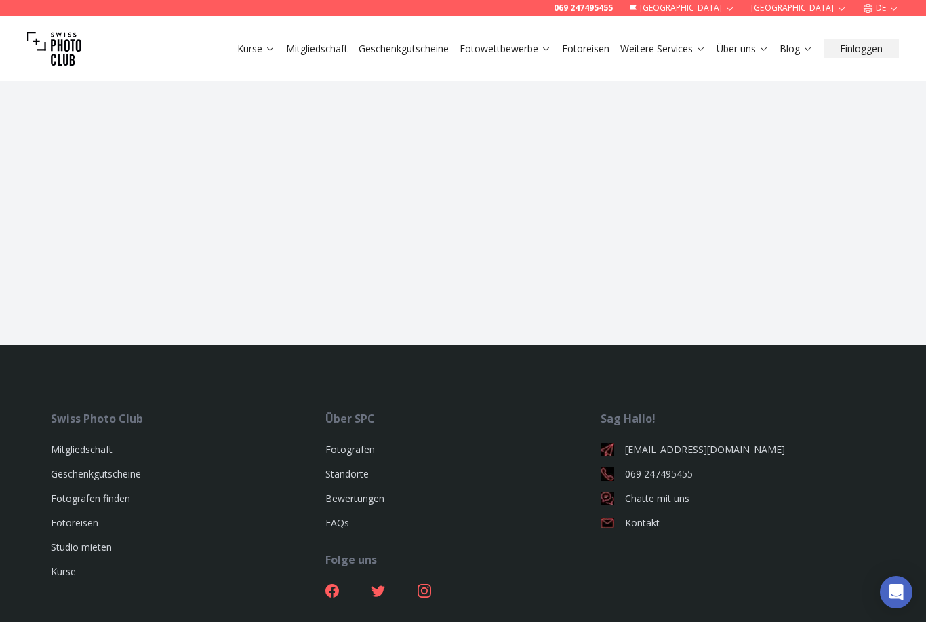
scroll to position [1931, 0]
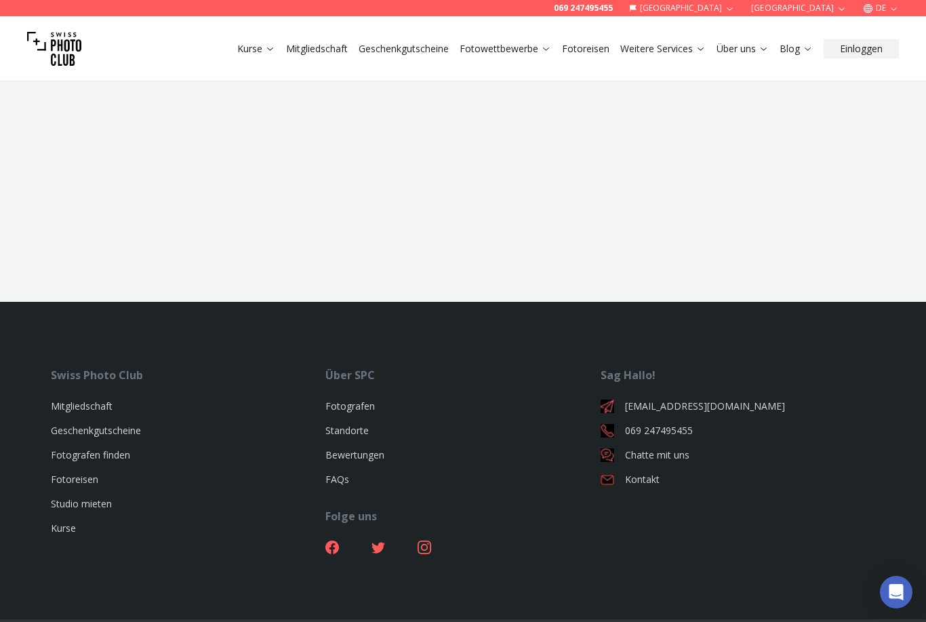
click at [346, 436] on link "Standorte" at bounding box center [346, 430] width 43 height 13
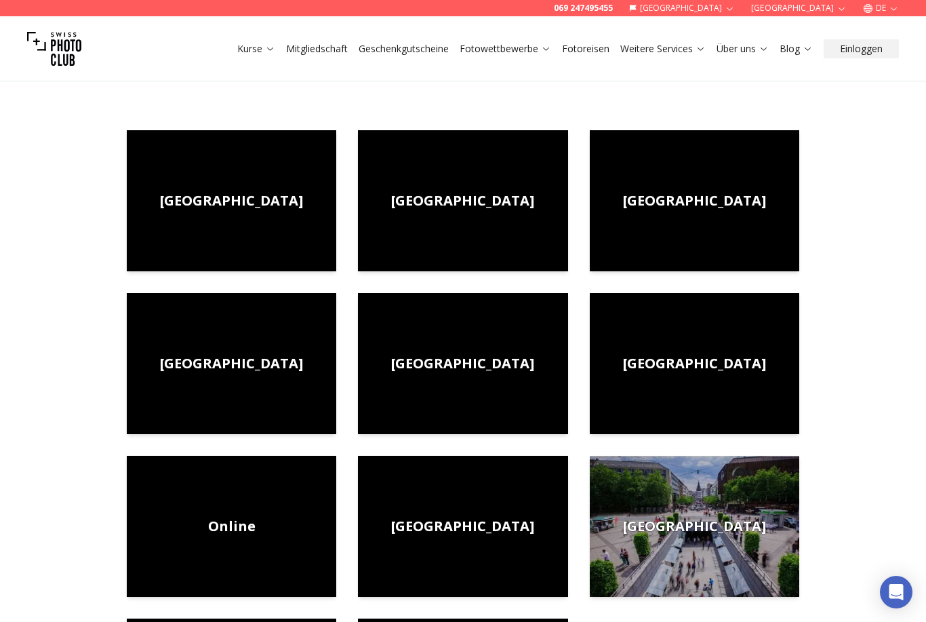
scroll to position [147, 0]
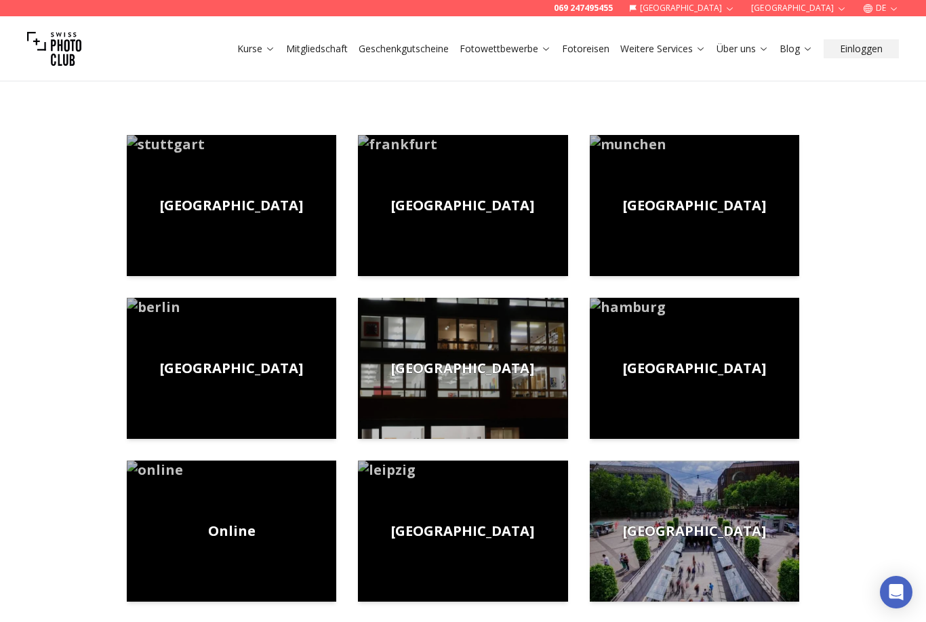
click at [489, 203] on span "[GEOGRAPHIC_DATA]" at bounding box center [462, 205] width 143 height 19
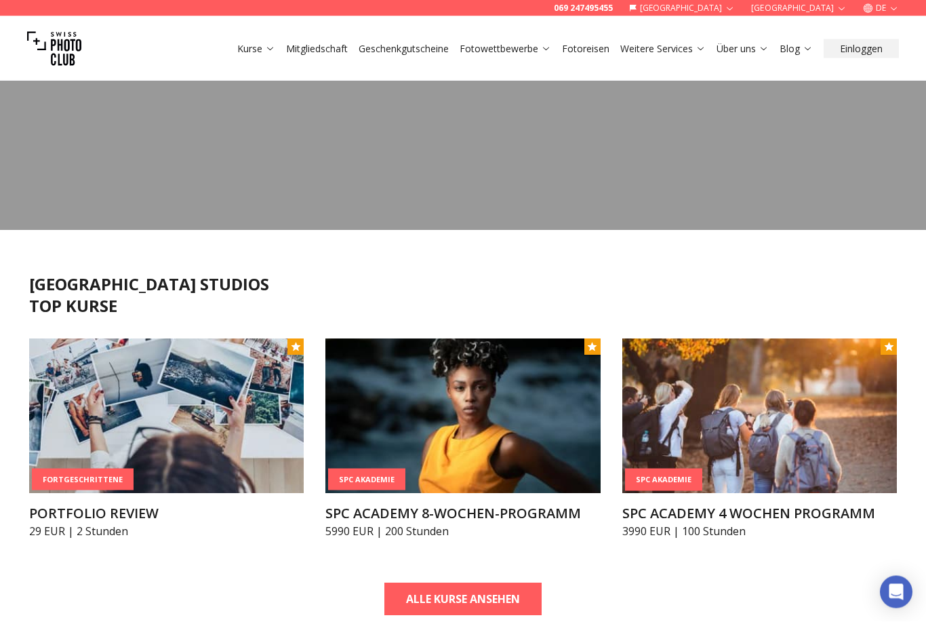
scroll to position [209, 0]
click at [146, 400] on img at bounding box center [166, 415] width 275 height 155
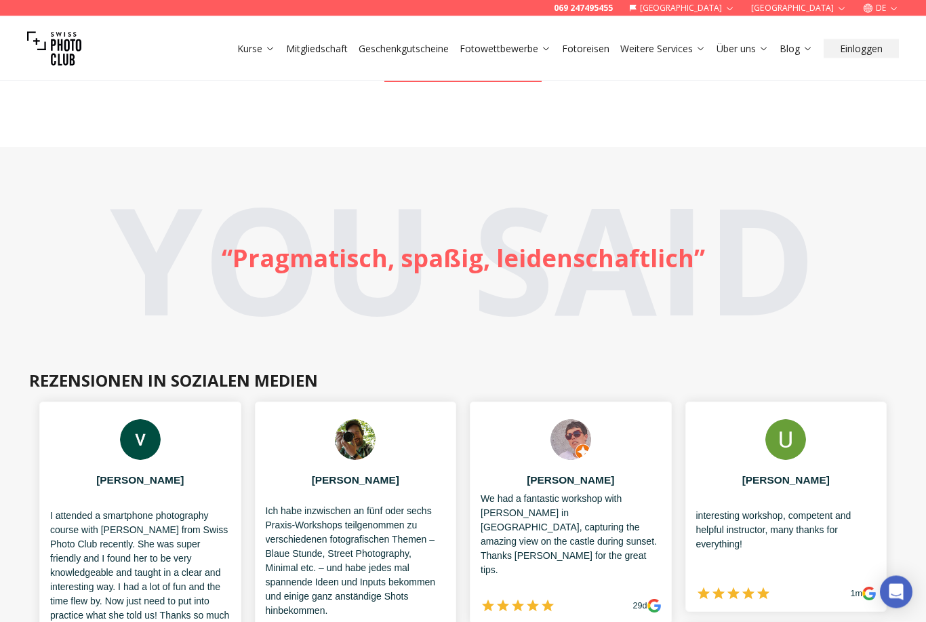
scroll to position [743, 0]
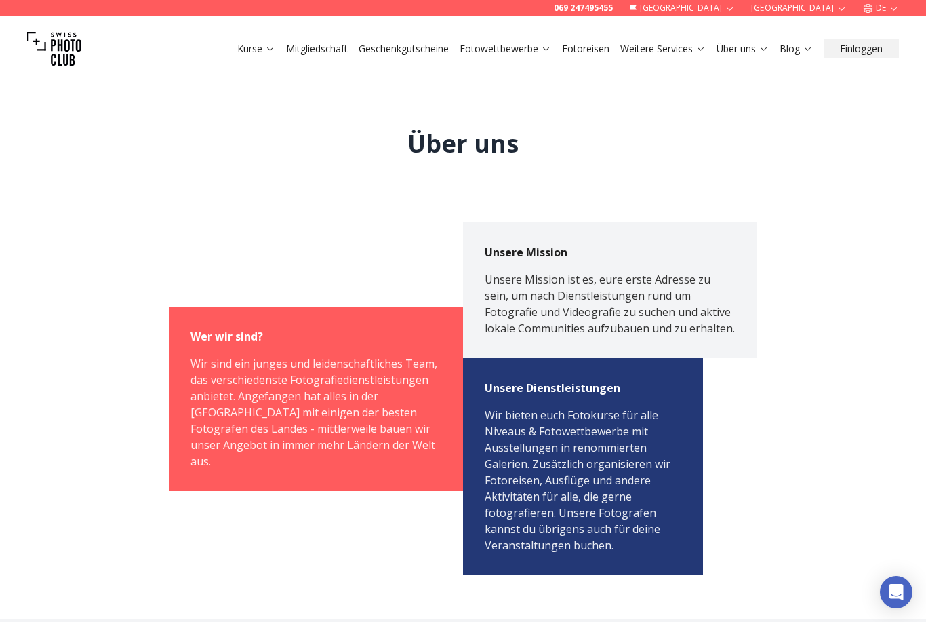
click at [305, 51] on link "Mitgliedschaft" at bounding box center [317, 49] width 62 height 14
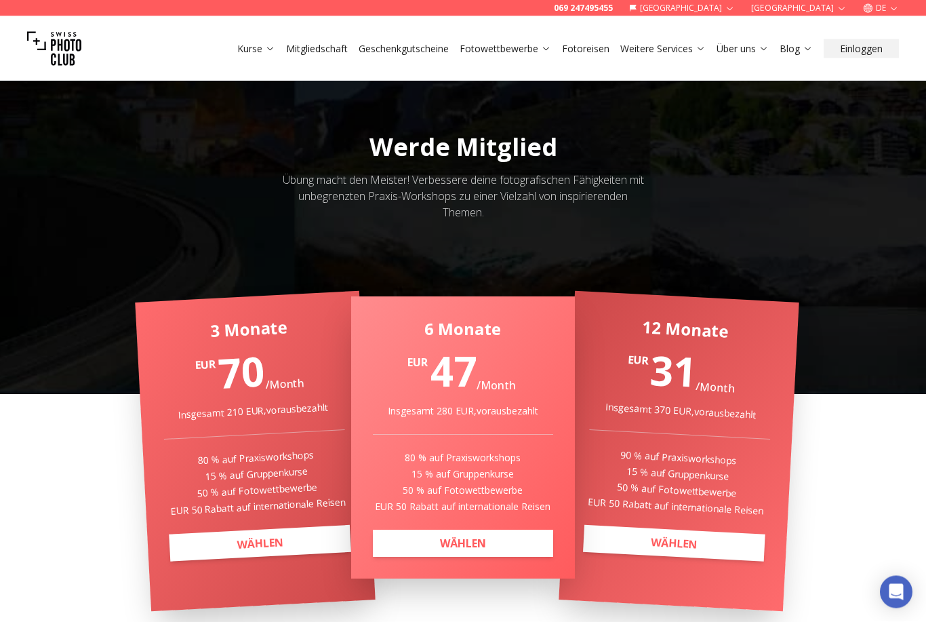
scroll to position [105, 0]
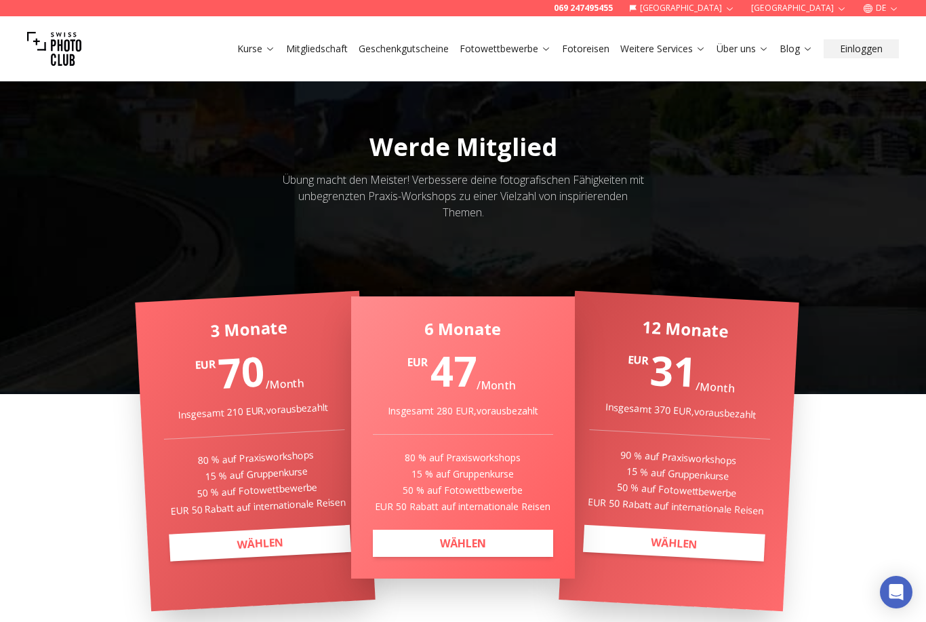
click at [596, 36] on div "Kurse Mitgliedschaft Geschenkgutscheine Fotowettbewerbe Fotoreisen Weitere Serv…" at bounding box center [463, 48] width 926 height 65
click at [594, 42] on link "Fotoreisen" at bounding box center [585, 49] width 47 height 14
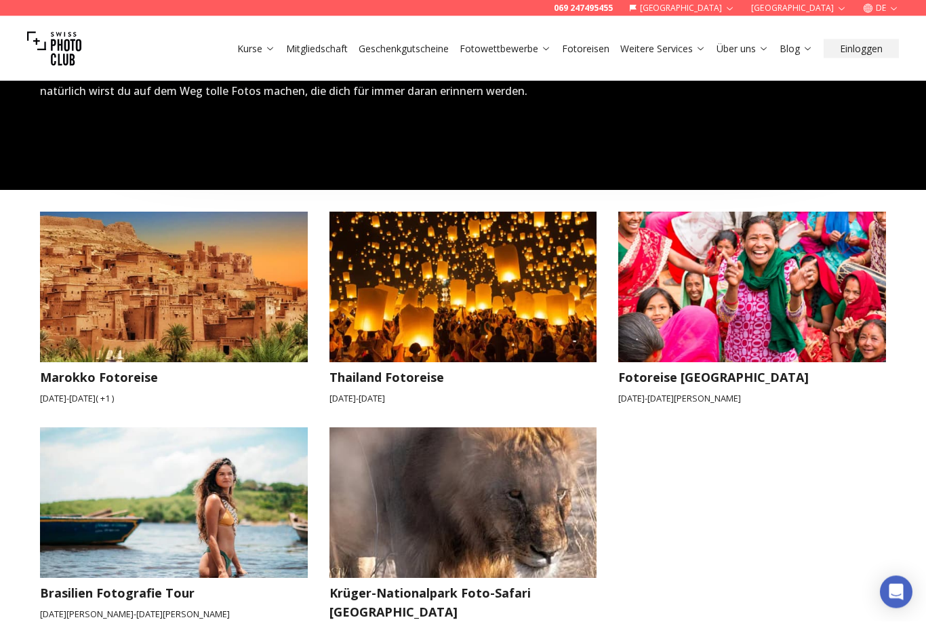
scroll to position [1857, 0]
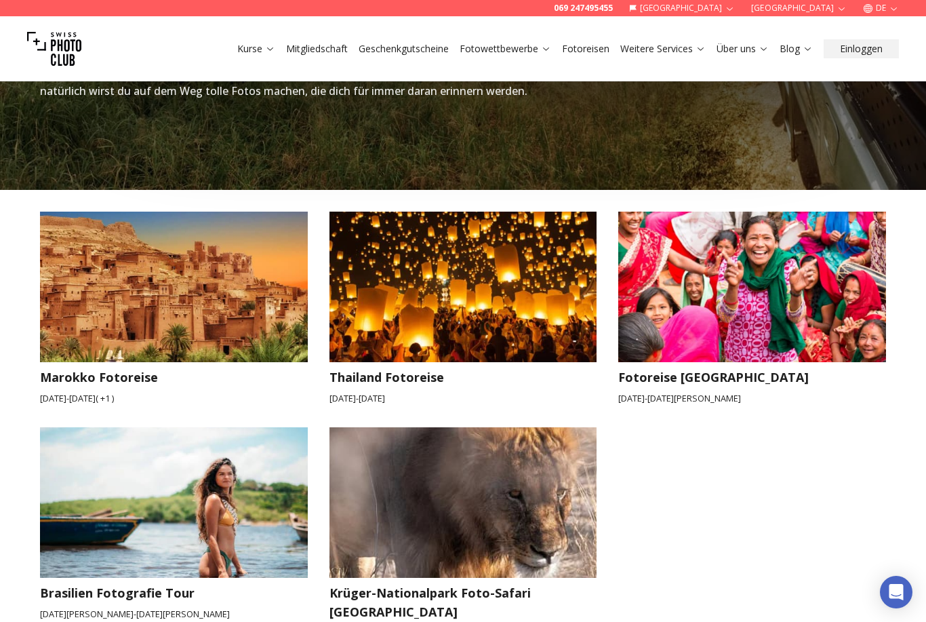
click at [114, 323] on img at bounding box center [173, 286] width 294 height 165
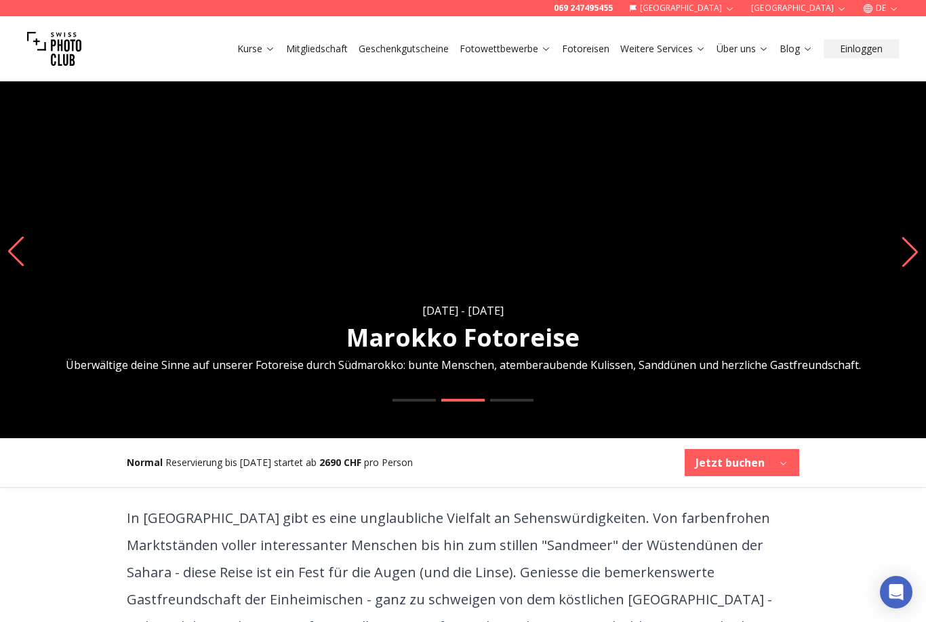
click at [902, 266] on icon "Next slide" at bounding box center [910, 252] width 18 height 30
click at [900, 272] on img "3 / 3" at bounding box center [463, 251] width 926 height 373
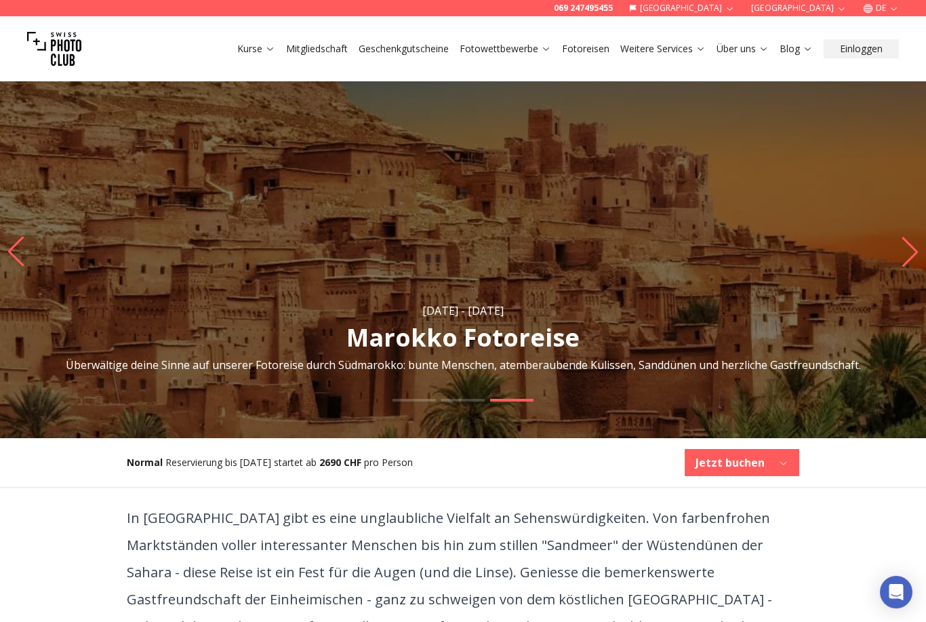
click at [916, 266] on icon "Next slide" at bounding box center [910, 252] width 18 height 30
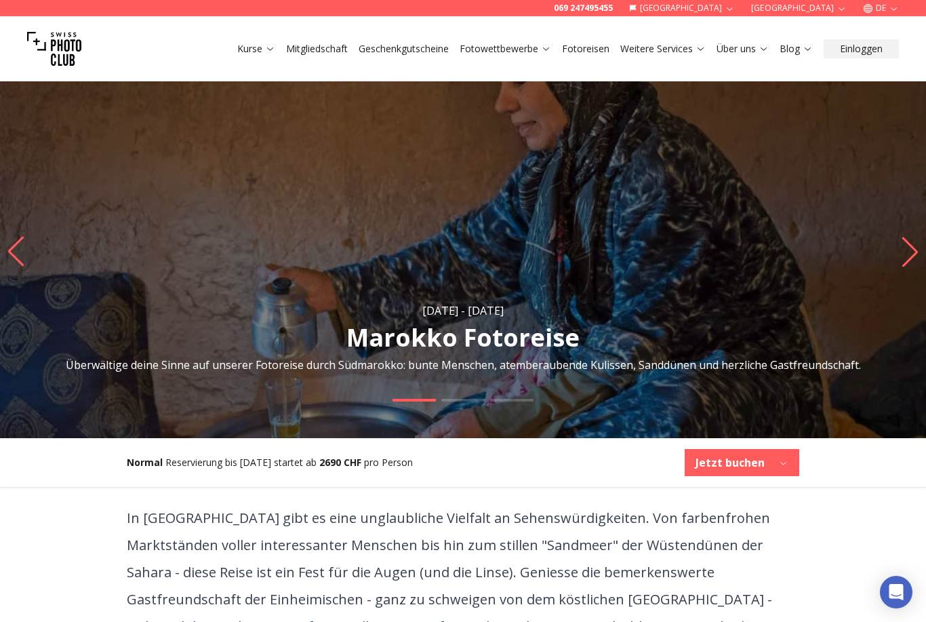
click at [908, 266] on icon "Next slide" at bounding box center [910, 252] width 18 height 30
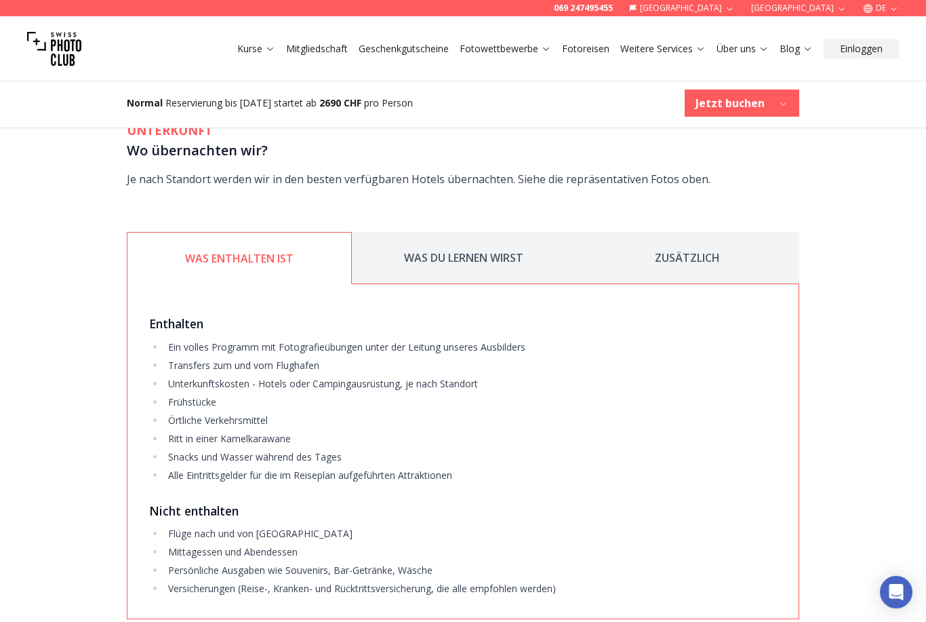
scroll to position [2151, 0]
click at [484, 260] on button "WAS DU LERNEN WIRST" at bounding box center [464, 257] width 224 height 52
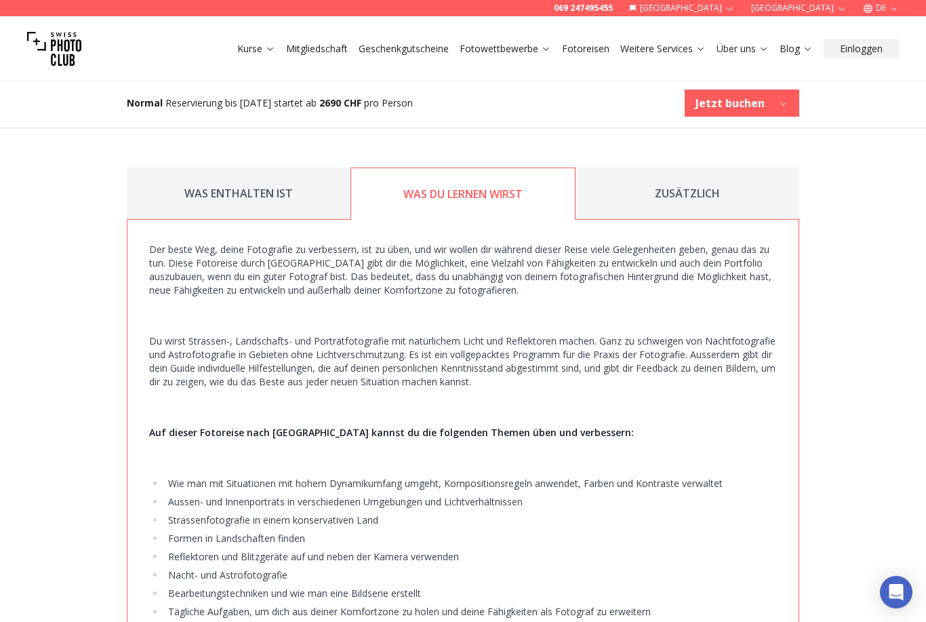
scroll to position [2212, 0]
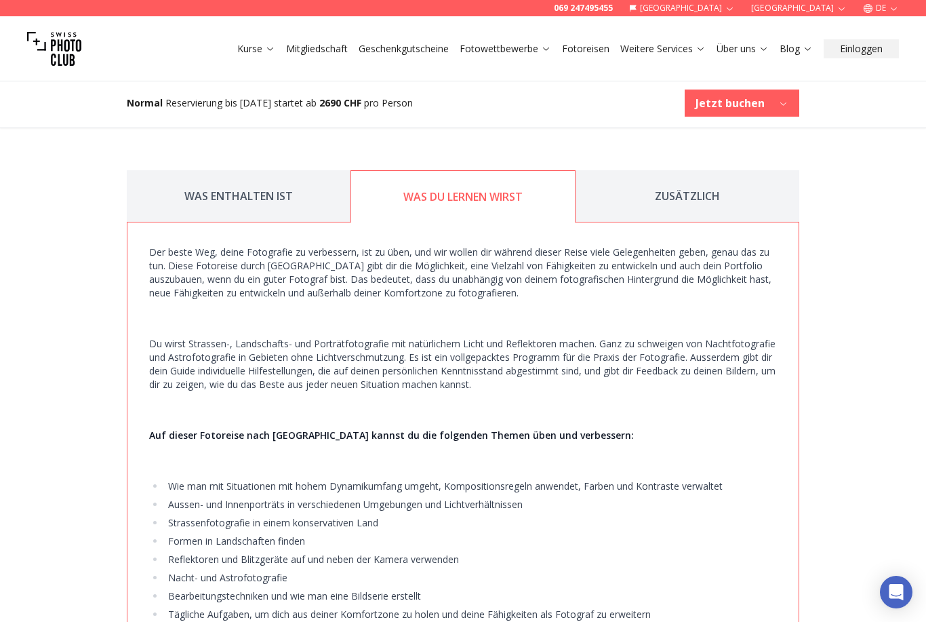
click at [731, 189] on button "ZUSÄTZLICH" at bounding box center [687, 196] width 224 height 52
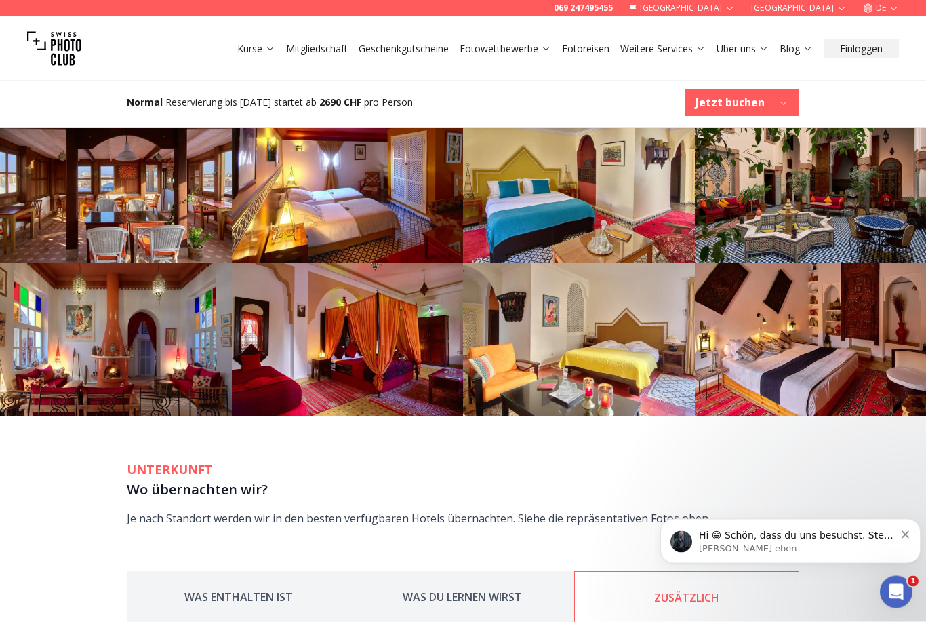
scroll to position [1897, 0]
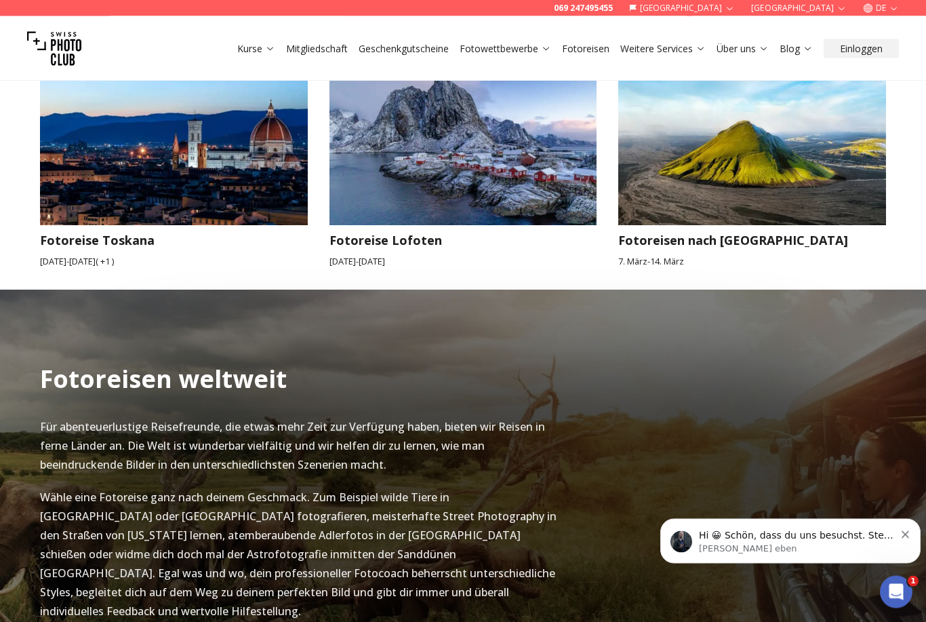
scroll to position [1286, 0]
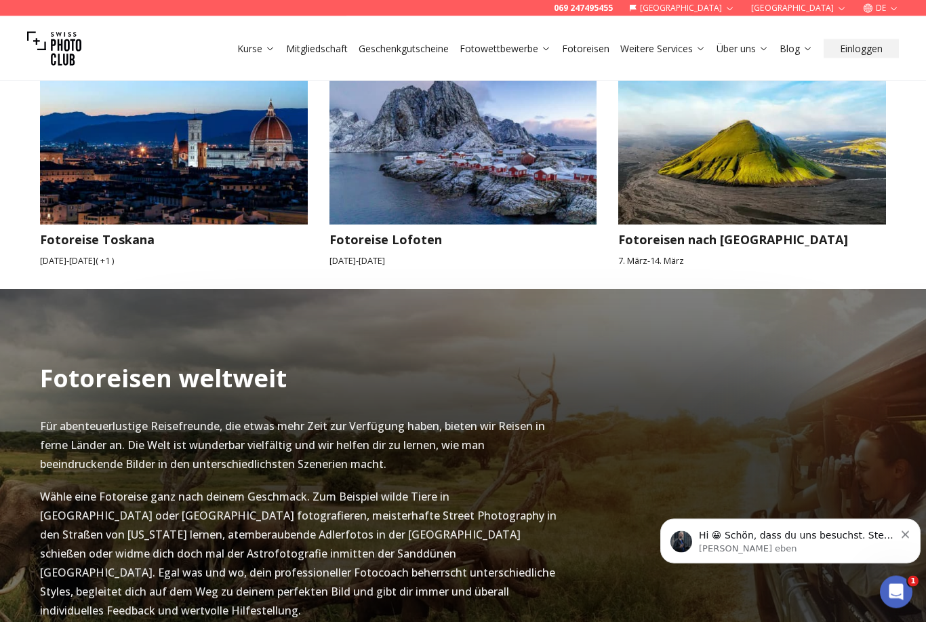
click at [392, 230] on h3 "Fotoreise Lofoten" at bounding box center [463, 239] width 268 height 19
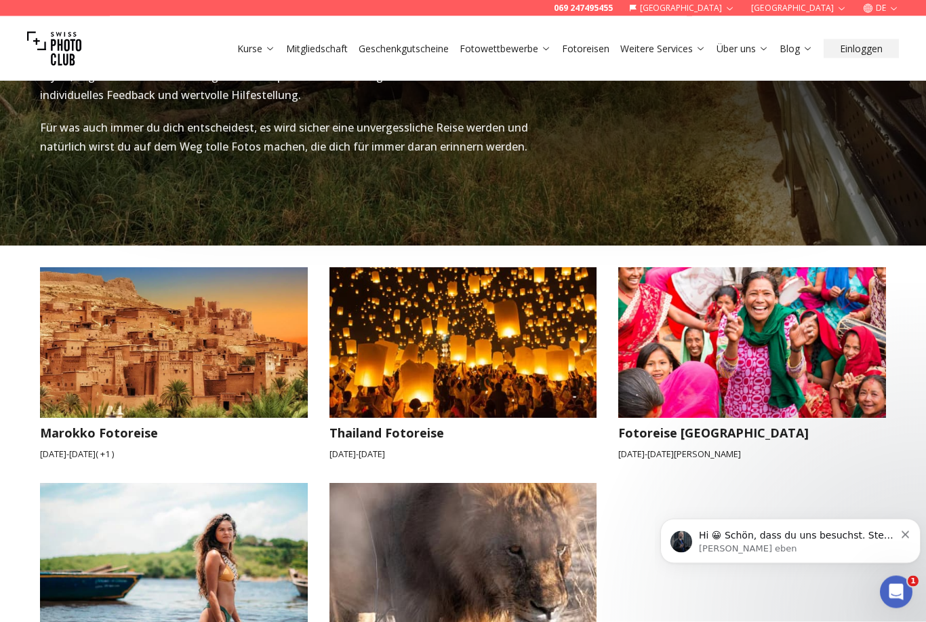
scroll to position [1802, 0]
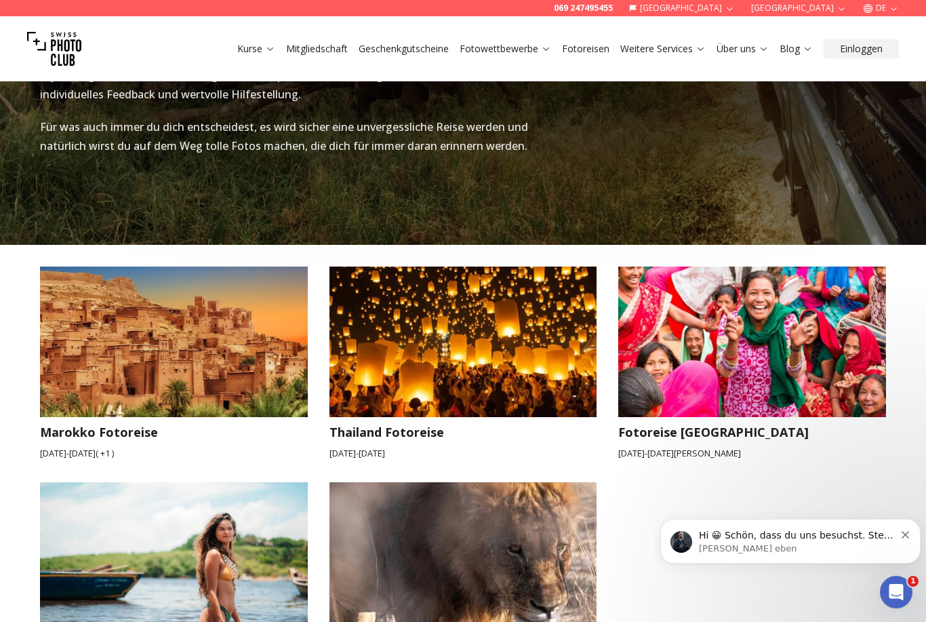
click at [484, 335] on img at bounding box center [463, 341] width 294 height 165
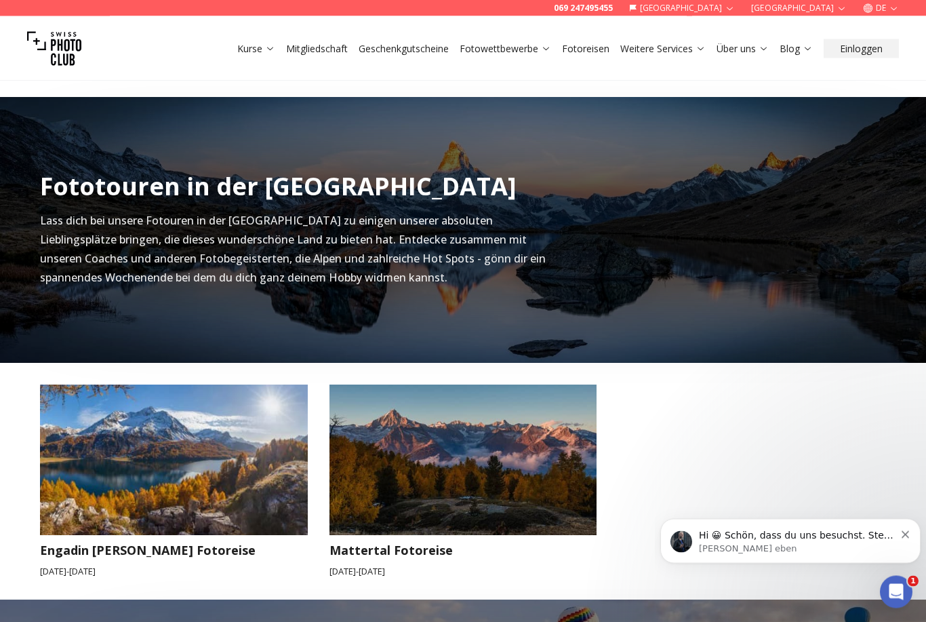
scroll to position [352, 0]
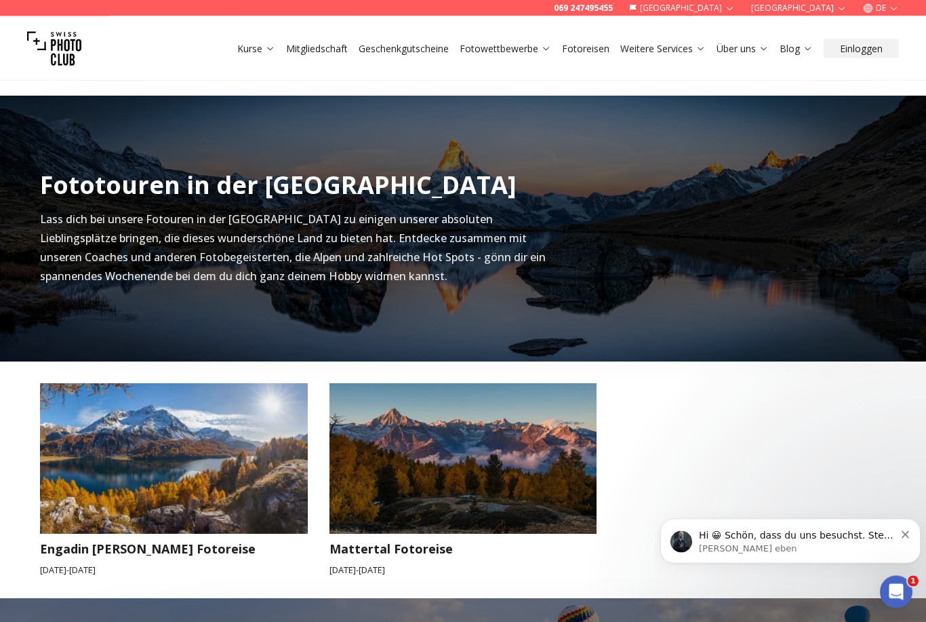
click at [477, 471] on img at bounding box center [463, 458] width 294 height 165
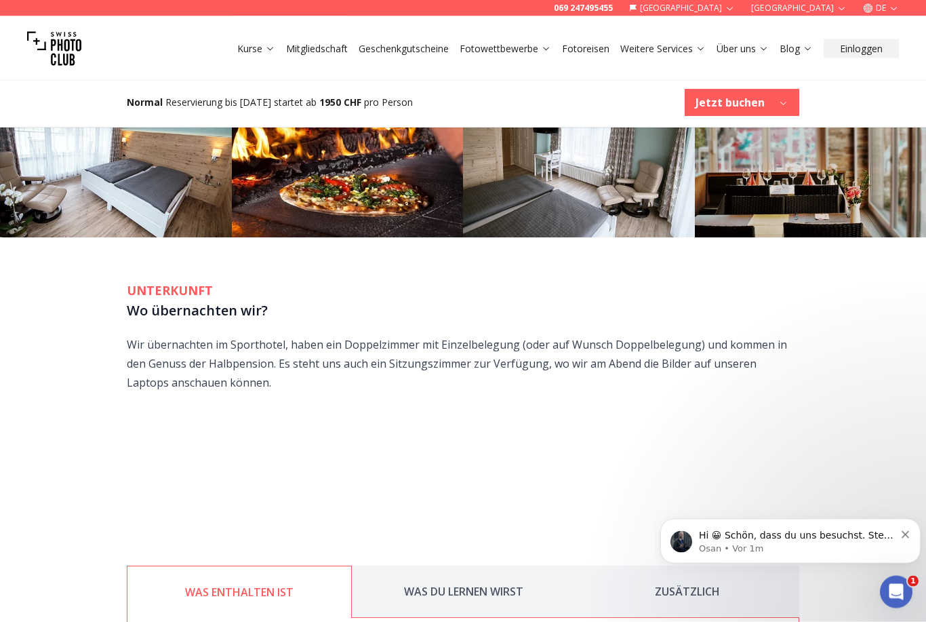
scroll to position [1477, 0]
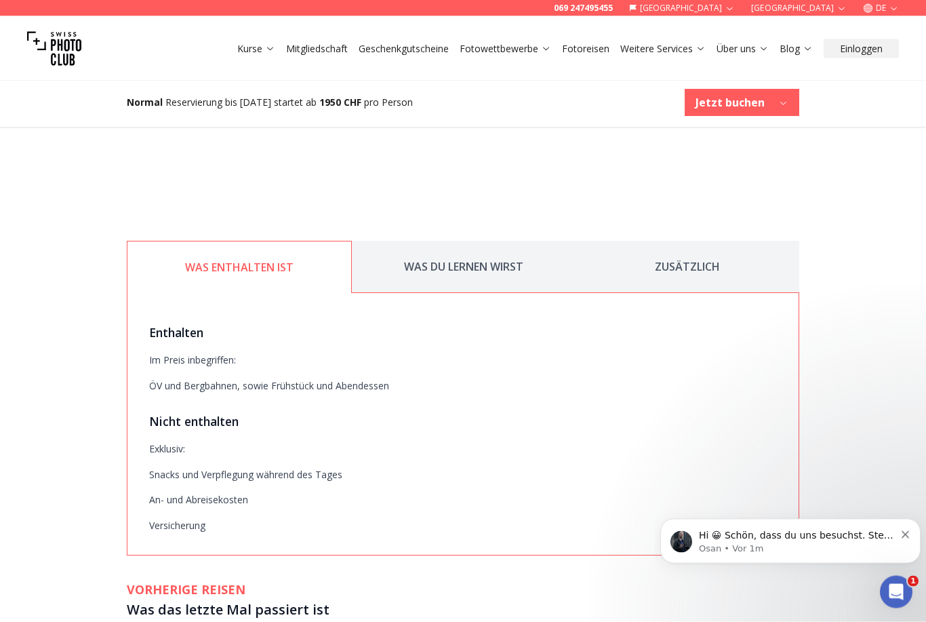
click at [491, 241] on button "WAS DU LERNEN WIRST" at bounding box center [464, 267] width 224 height 52
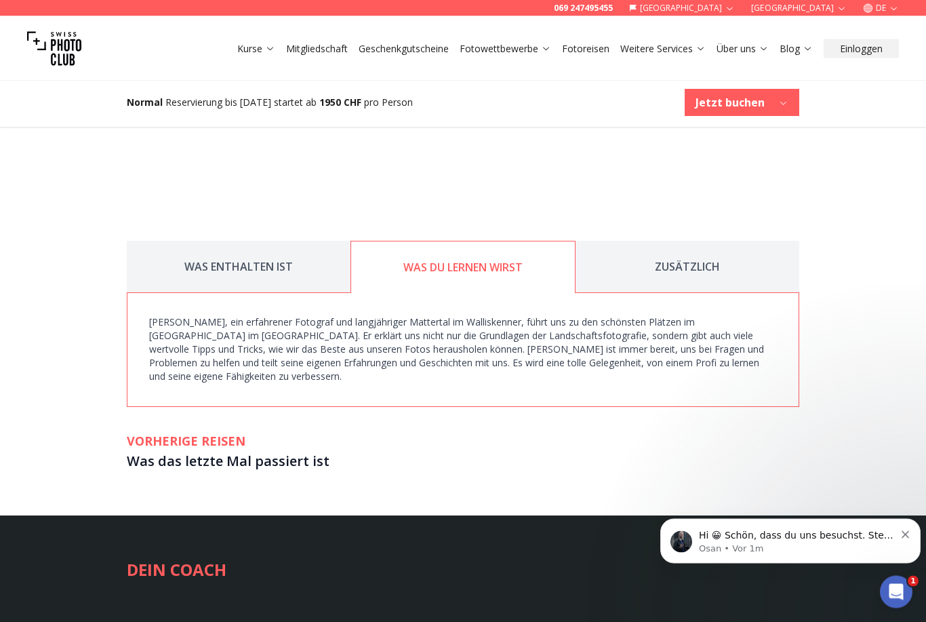
scroll to position [1801, 0]
click at [733, 241] on button "ZUSÄTZLICH" at bounding box center [687, 267] width 224 height 52
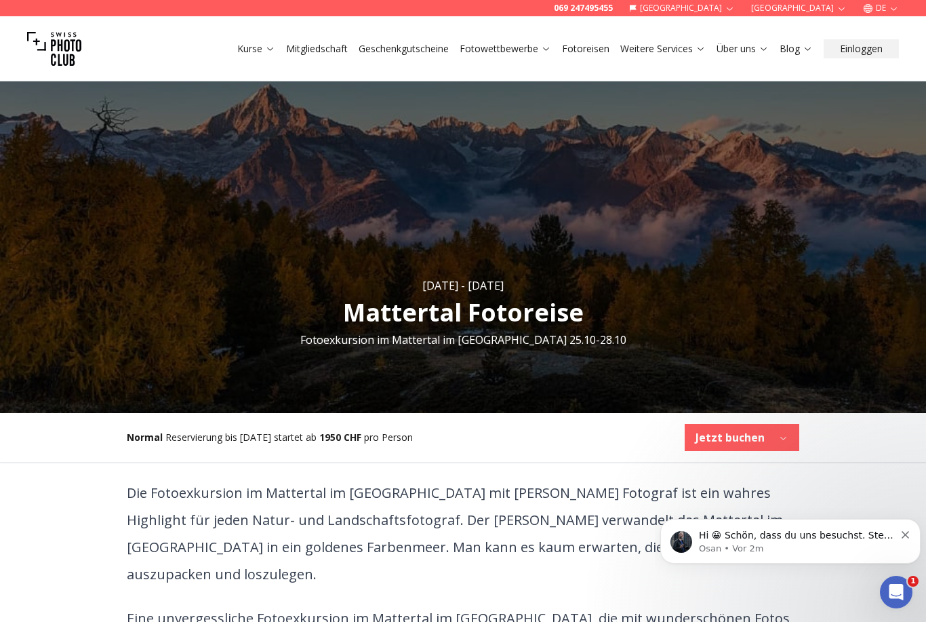
scroll to position [0, 0]
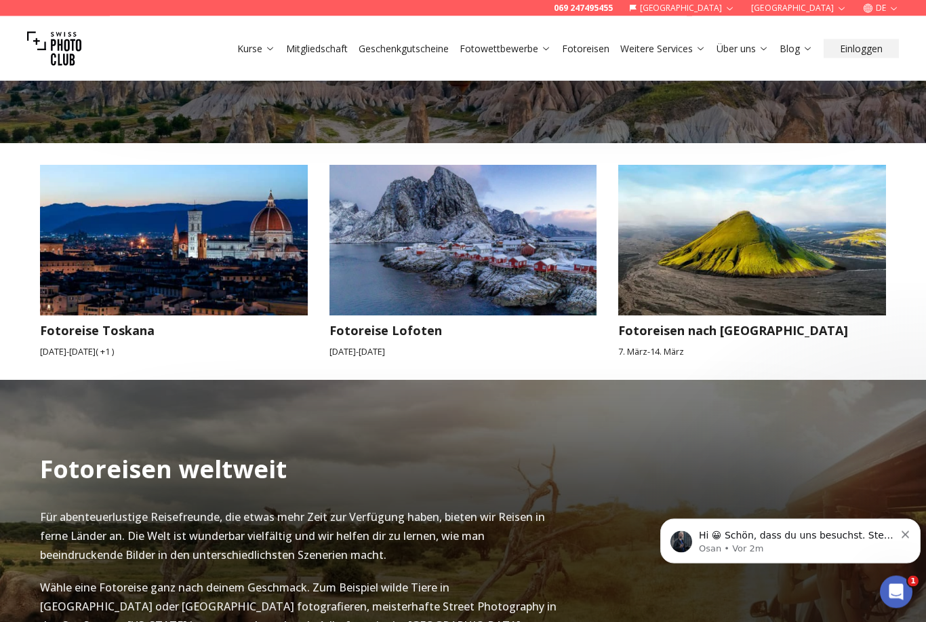
scroll to position [1196, 0]
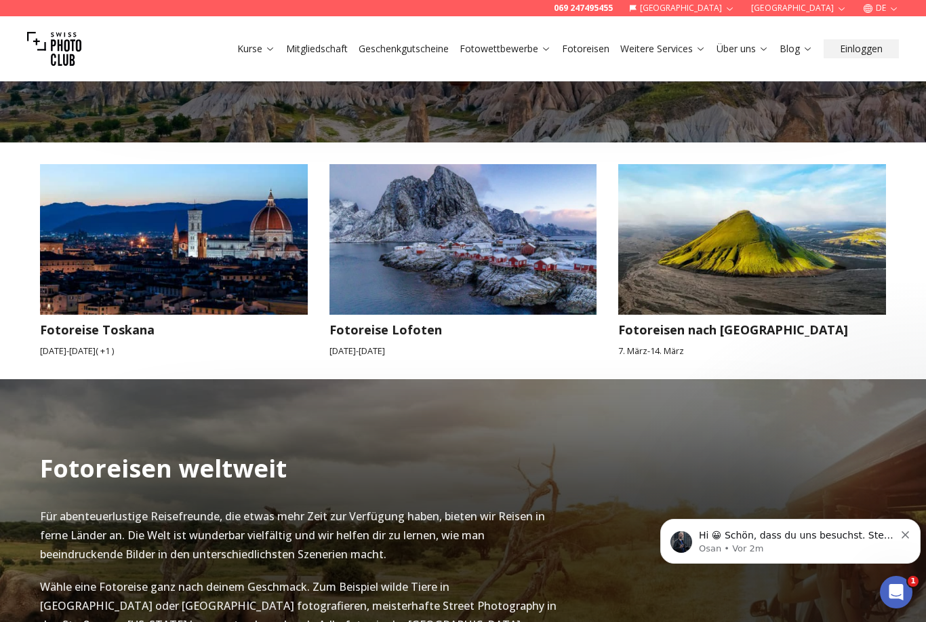
click at [777, 270] on img at bounding box center [752, 239] width 294 height 165
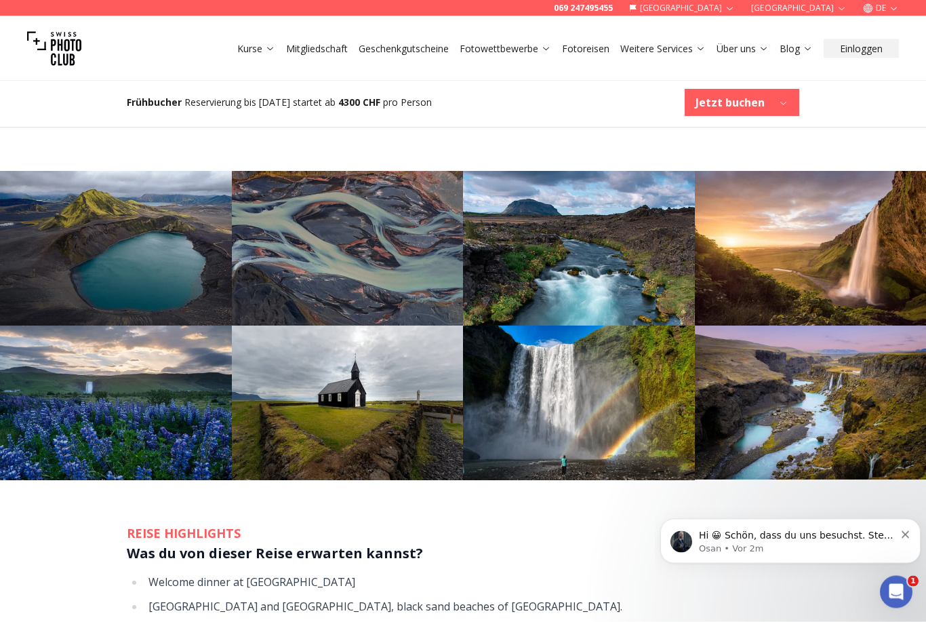
scroll to position [1213, 0]
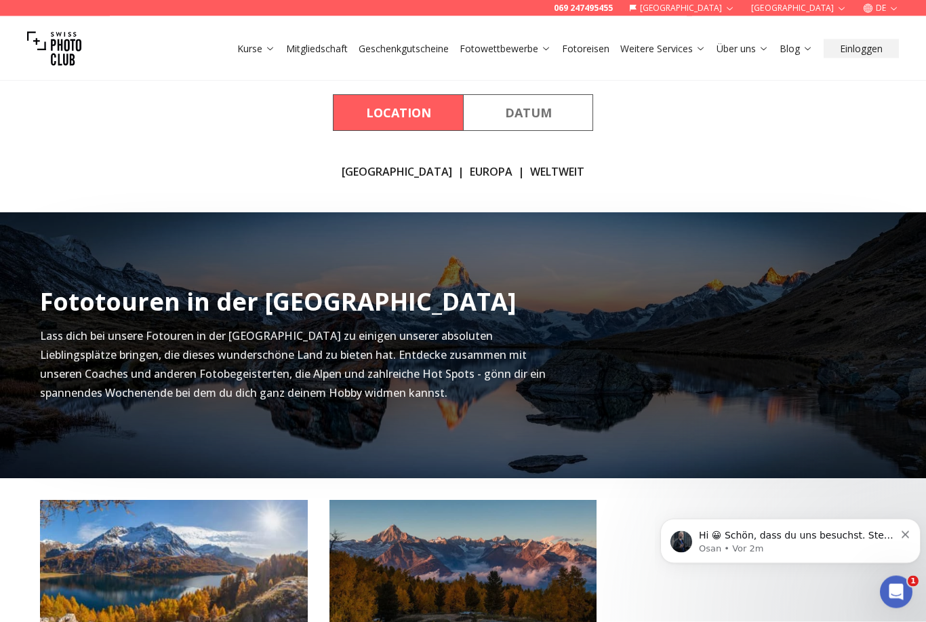
scroll to position [182, 0]
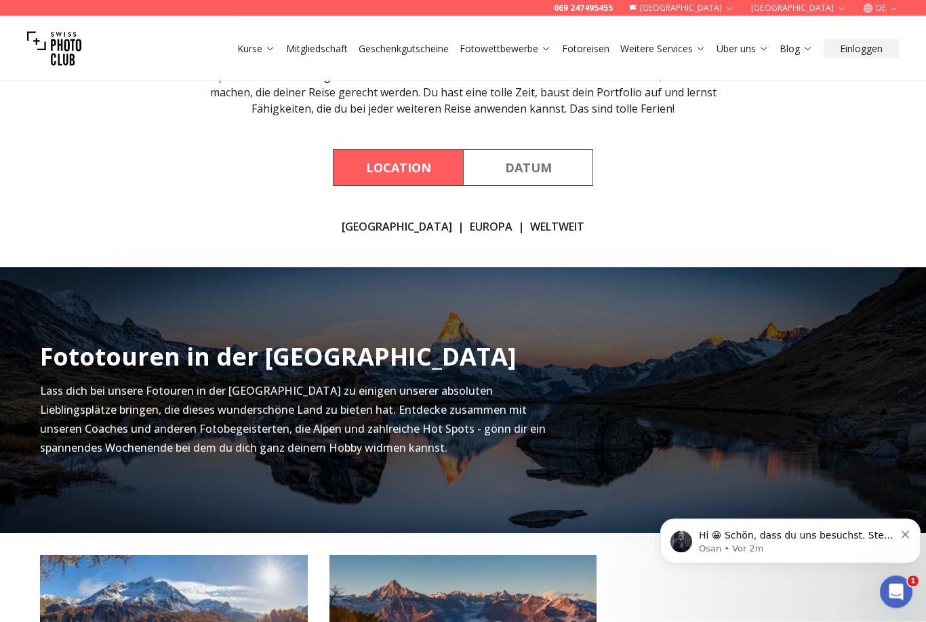
click at [714, 474] on img at bounding box center [463, 401] width 926 height 266
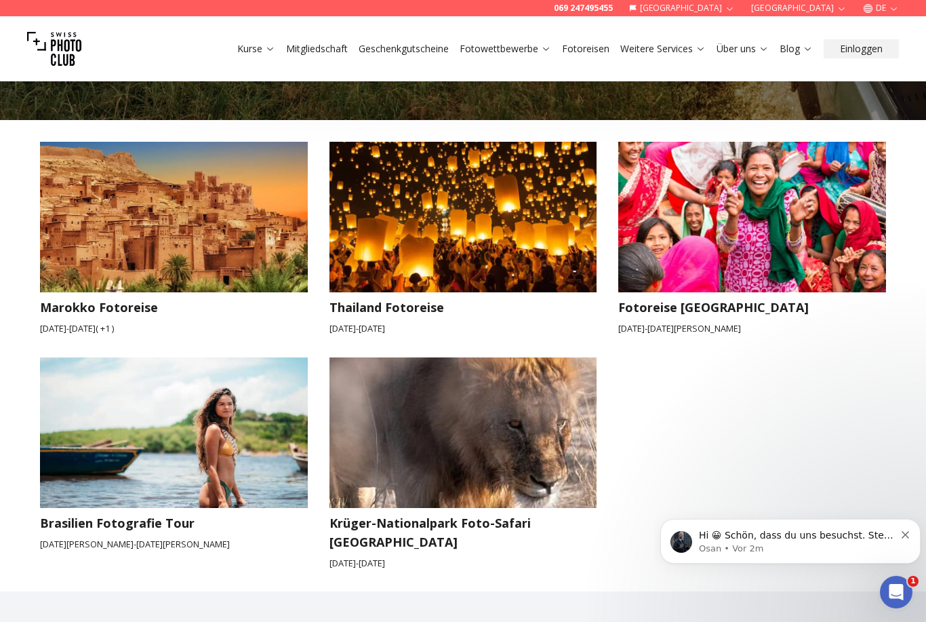
scroll to position [1926, 0]
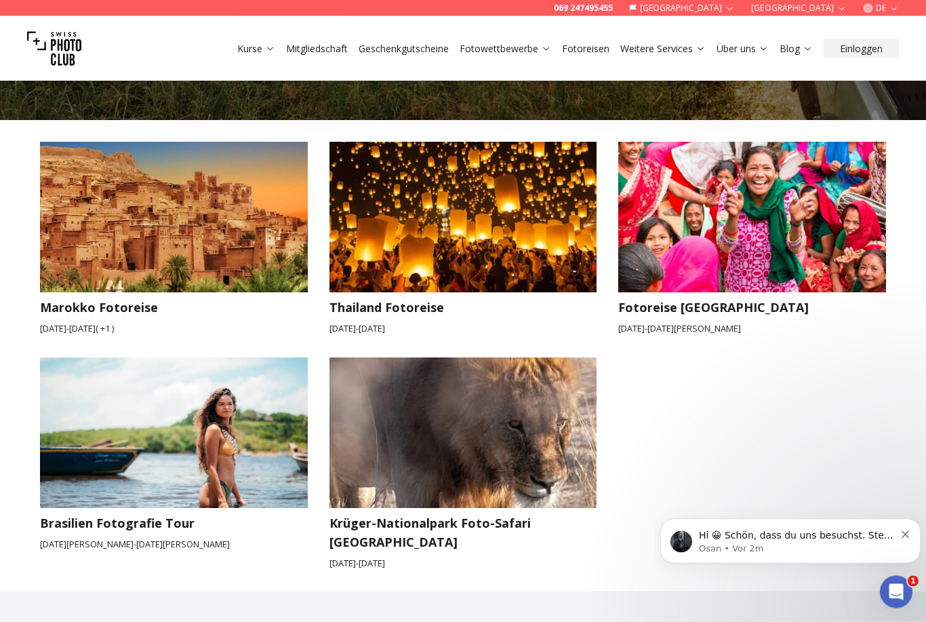
click at [756, 221] on img at bounding box center [752, 217] width 294 height 165
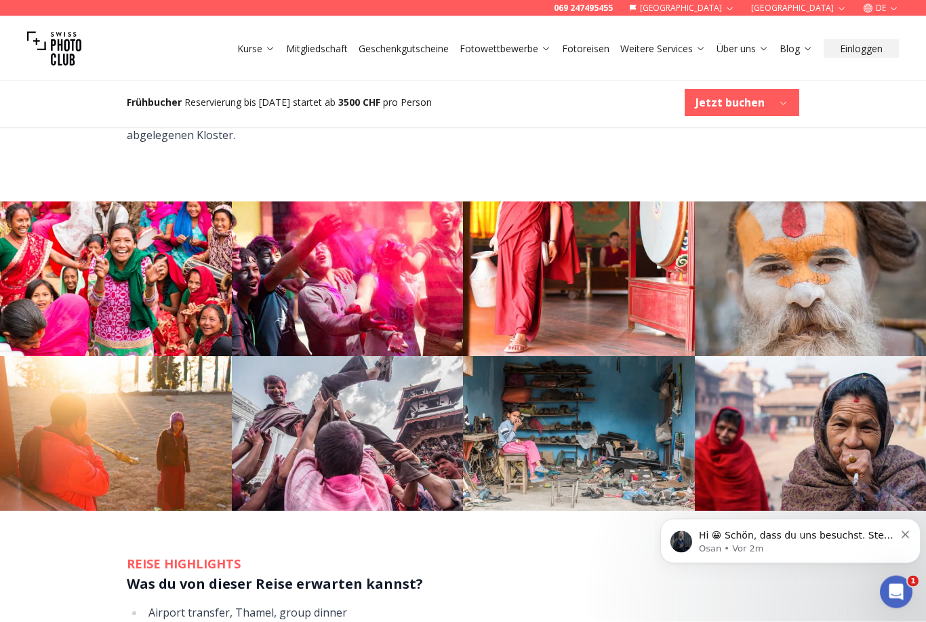
scroll to position [1200, 0]
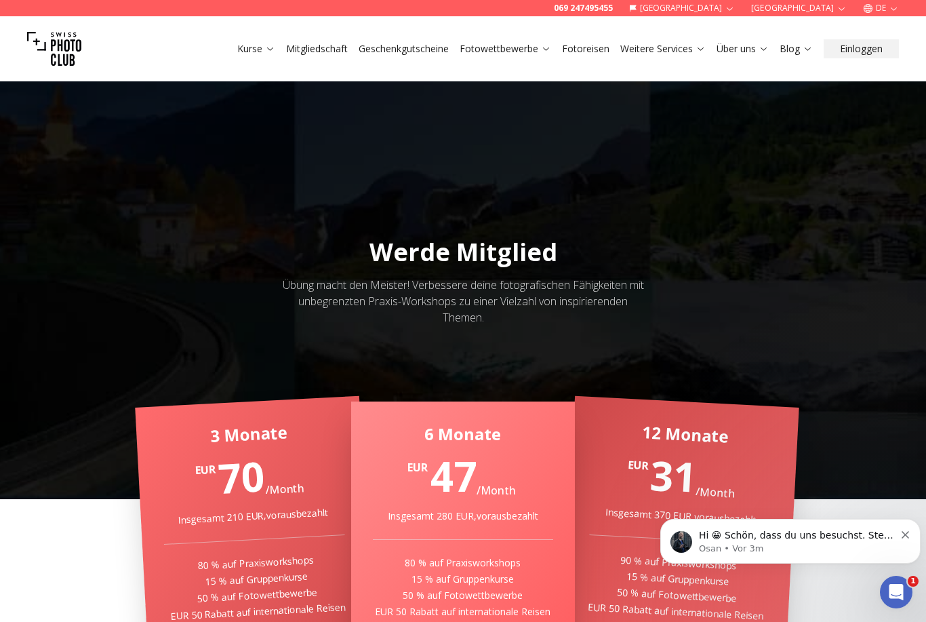
click at [238, 34] on div "Kurse Mitgliedschaft Geschenkgutscheine Fotowettbewerbe Fotoreisen Weitere Serv…" at bounding box center [463, 48] width 926 height 65
click at [254, 47] on link "Kurse" at bounding box center [256, 49] width 38 height 14
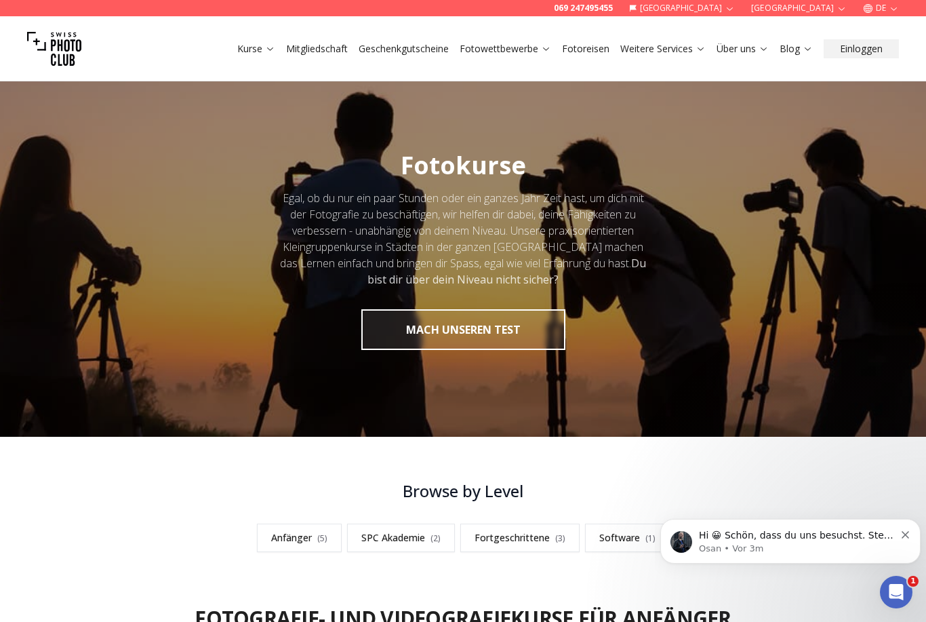
click at [510, 329] on button "MACH UNSEREN TEST" at bounding box center [463, 329] width 204 height 41
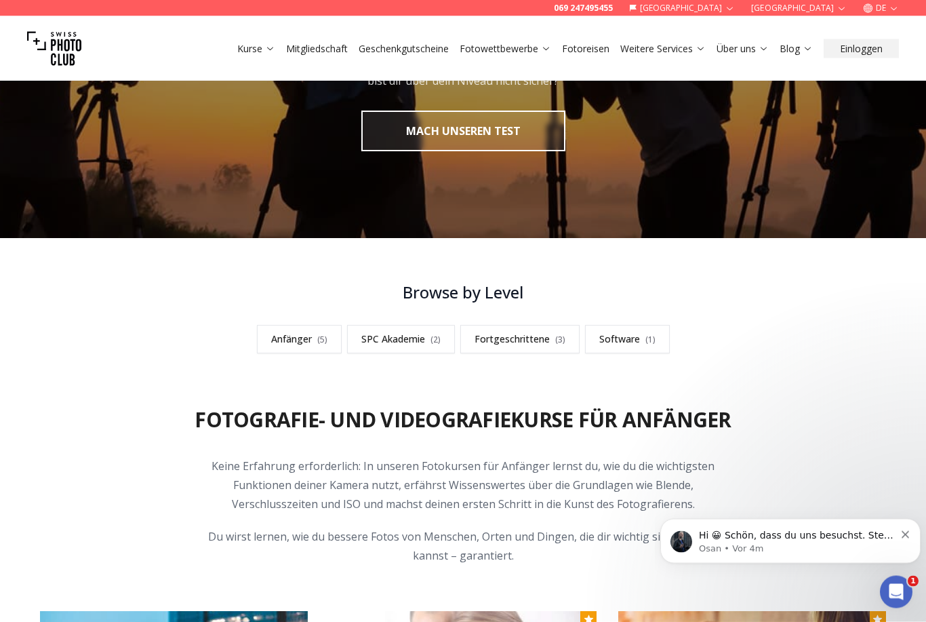
scroll to position [199, 0]
click at [292, 333] on link "Anfänger ( 5 )" at bounding box center [299, 339] width 85 height 28
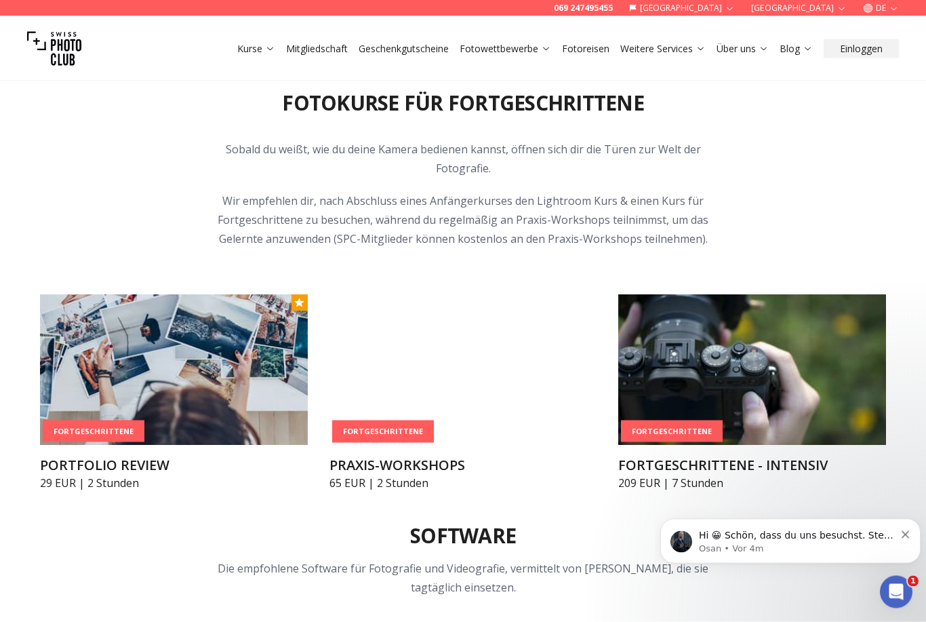
scroll to position [1598, 0]
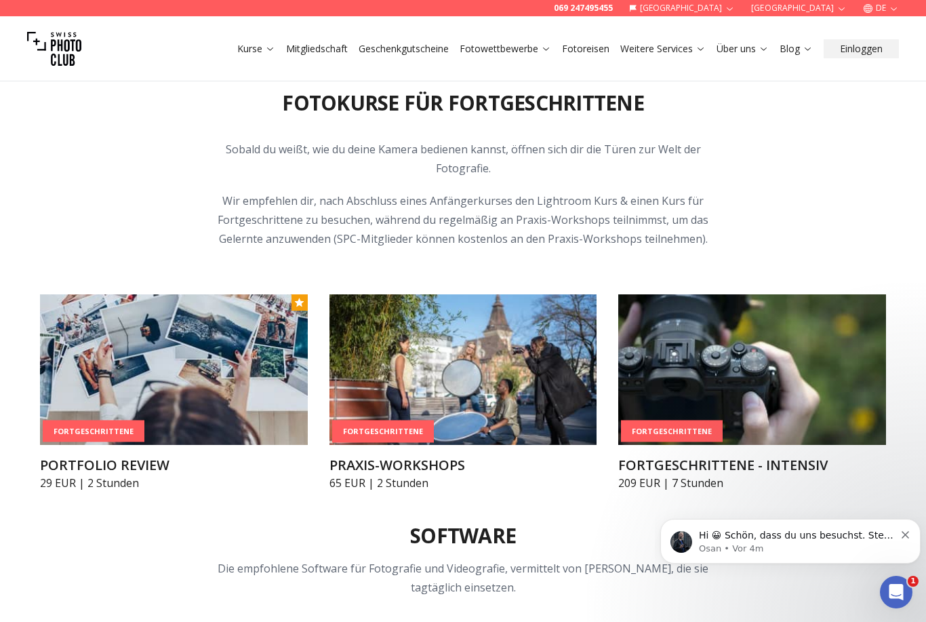
click at [447, 457] on h3 "PRAXIS-WORKSHOPS" at bounding box center [463, 465] width 268 height 19
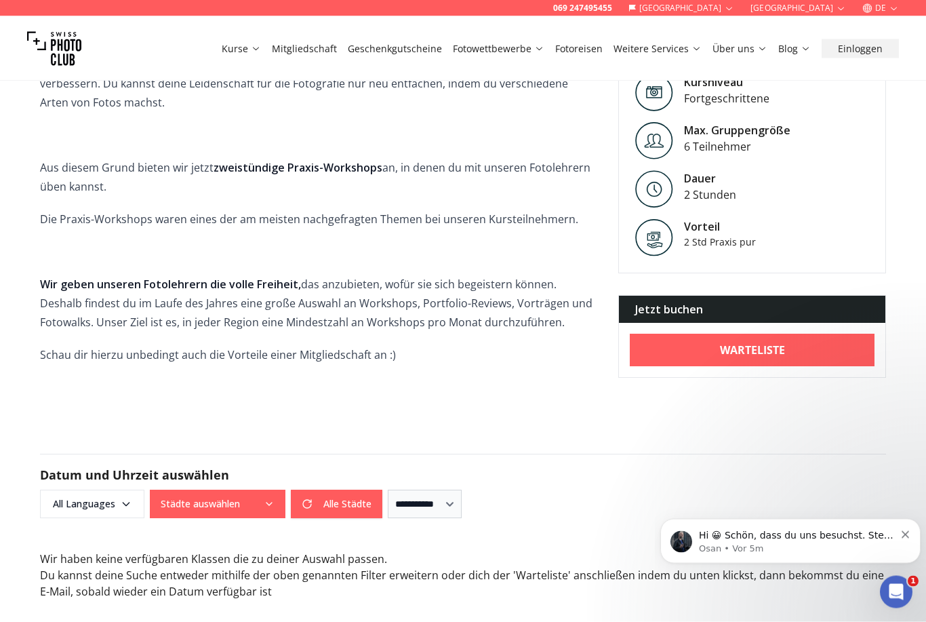
scroll to position [615, 0]
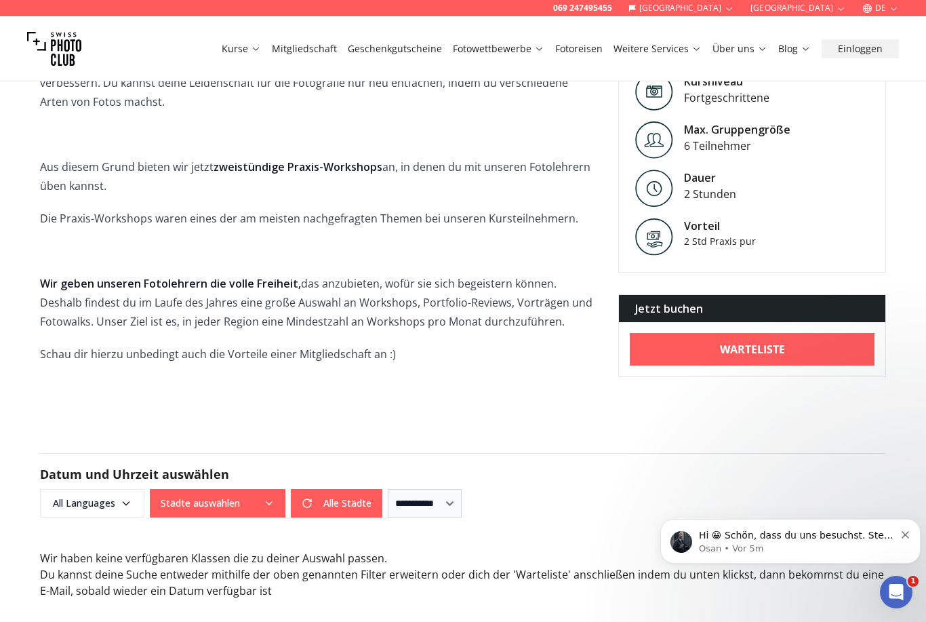
click at [113, 491] on span "All Languages" at bounding box center [92, 503] width 100 height 24
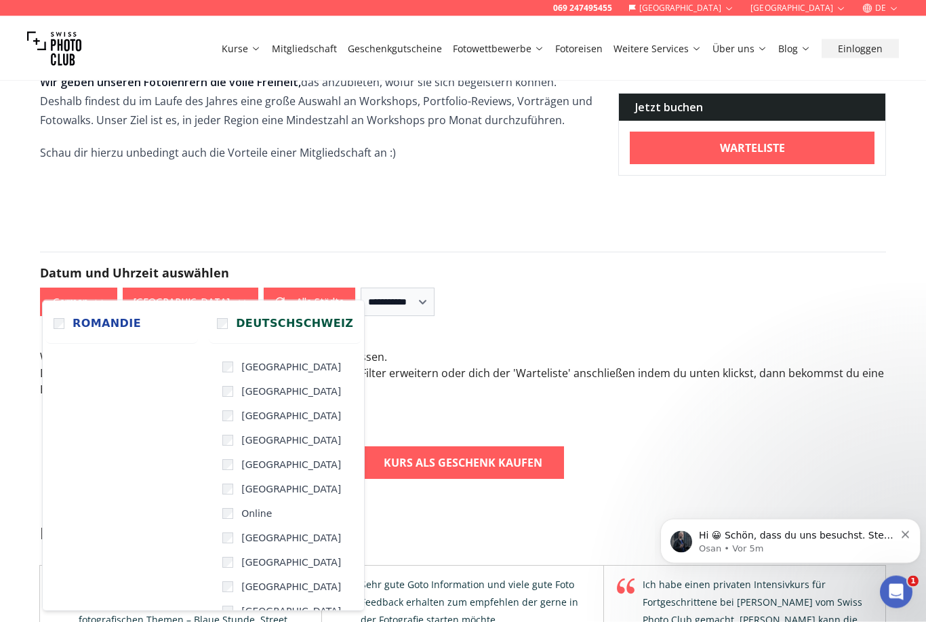
scroll to position [817, 0]
click at [640, 265] on div "**********" at bounding box center [463, 283] width 846 height 64
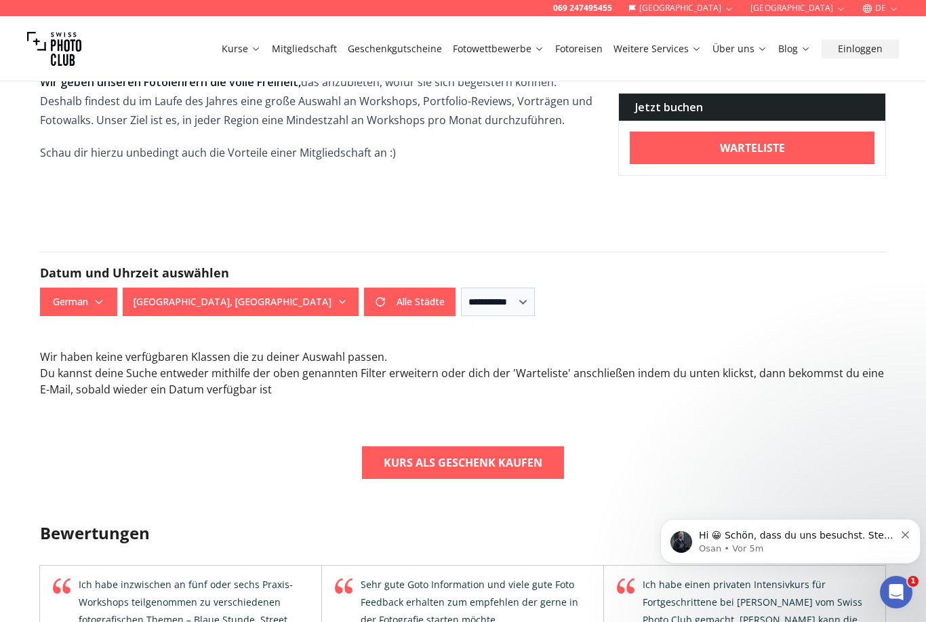
click at [364, 287] on button "Alle Städte" at bounding box center [410, 301] width 92 height 28
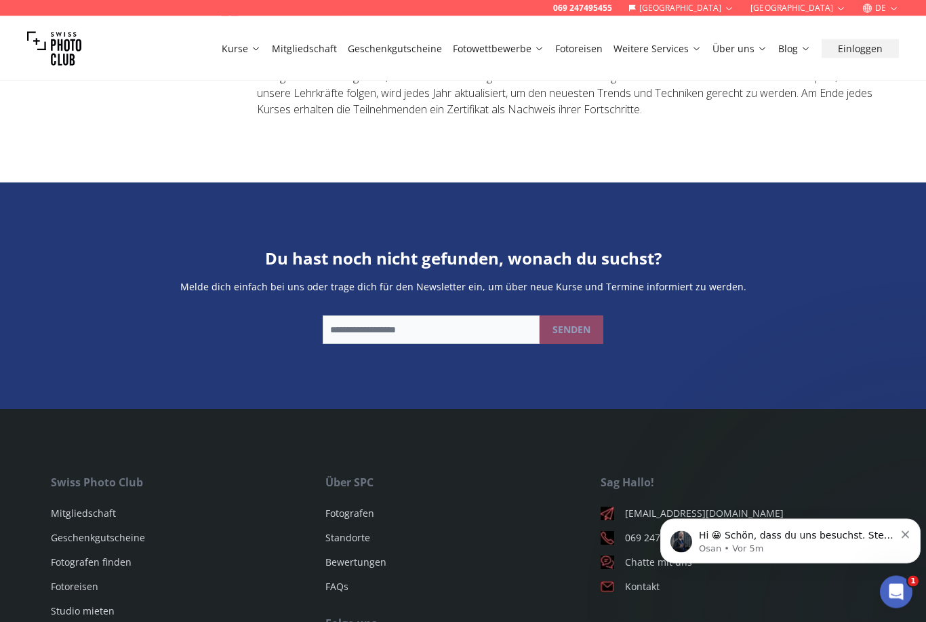
scroll to position [1789, 0]
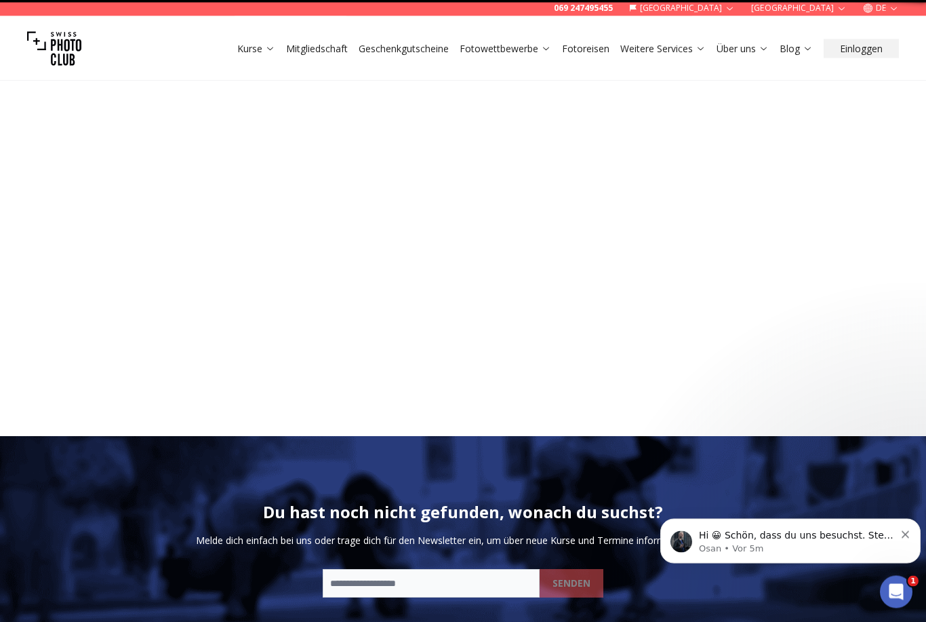
scroll to position [1123, 0]
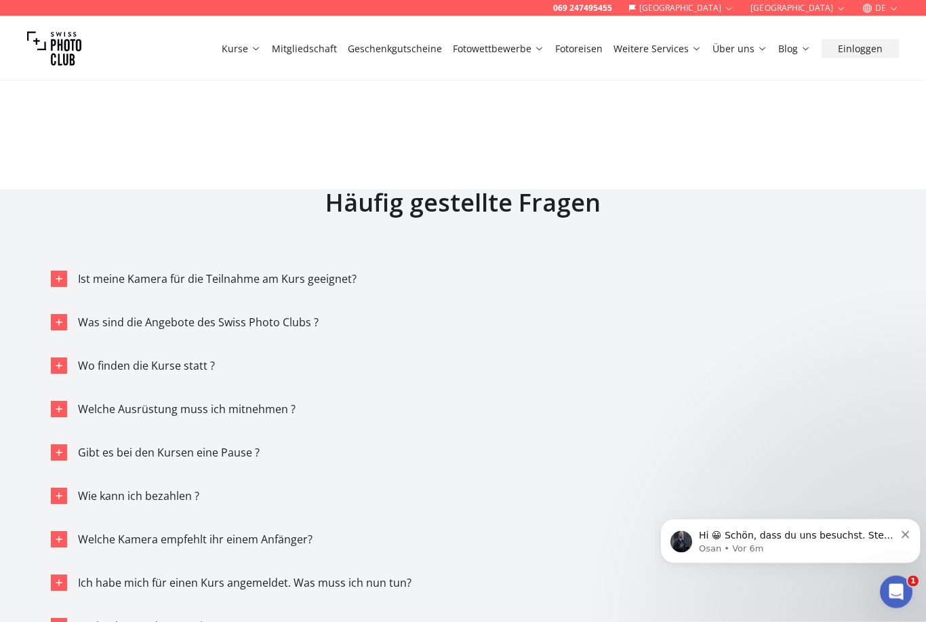
click at [263, 413] on span "Welche Ausrüstung muss ich mitnehmen ?" at bounding box center [187, 409] width 218 height 15
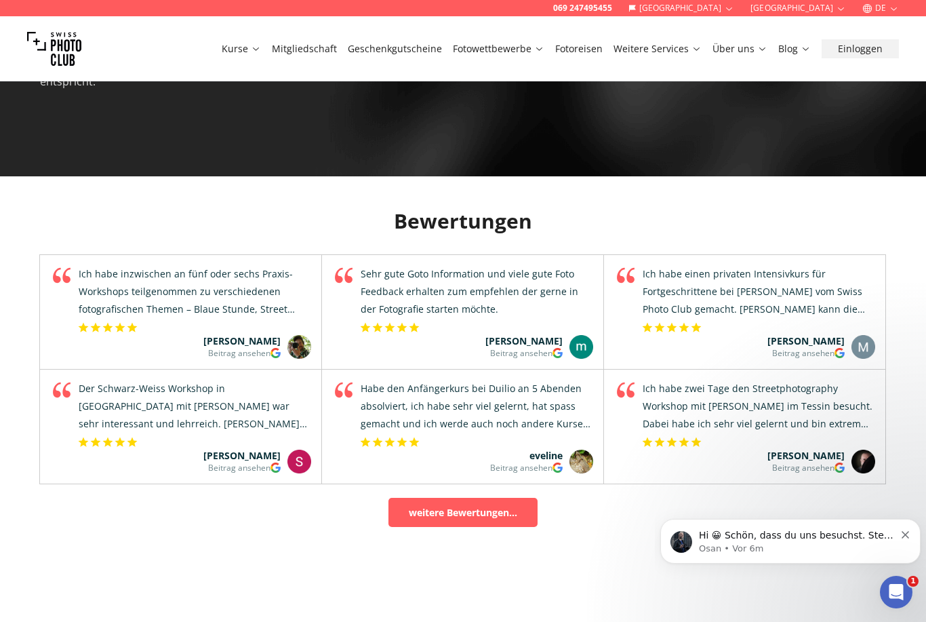
scroll to position [943, 0]
